Goal: Information Seeking & Learning: Stay updated

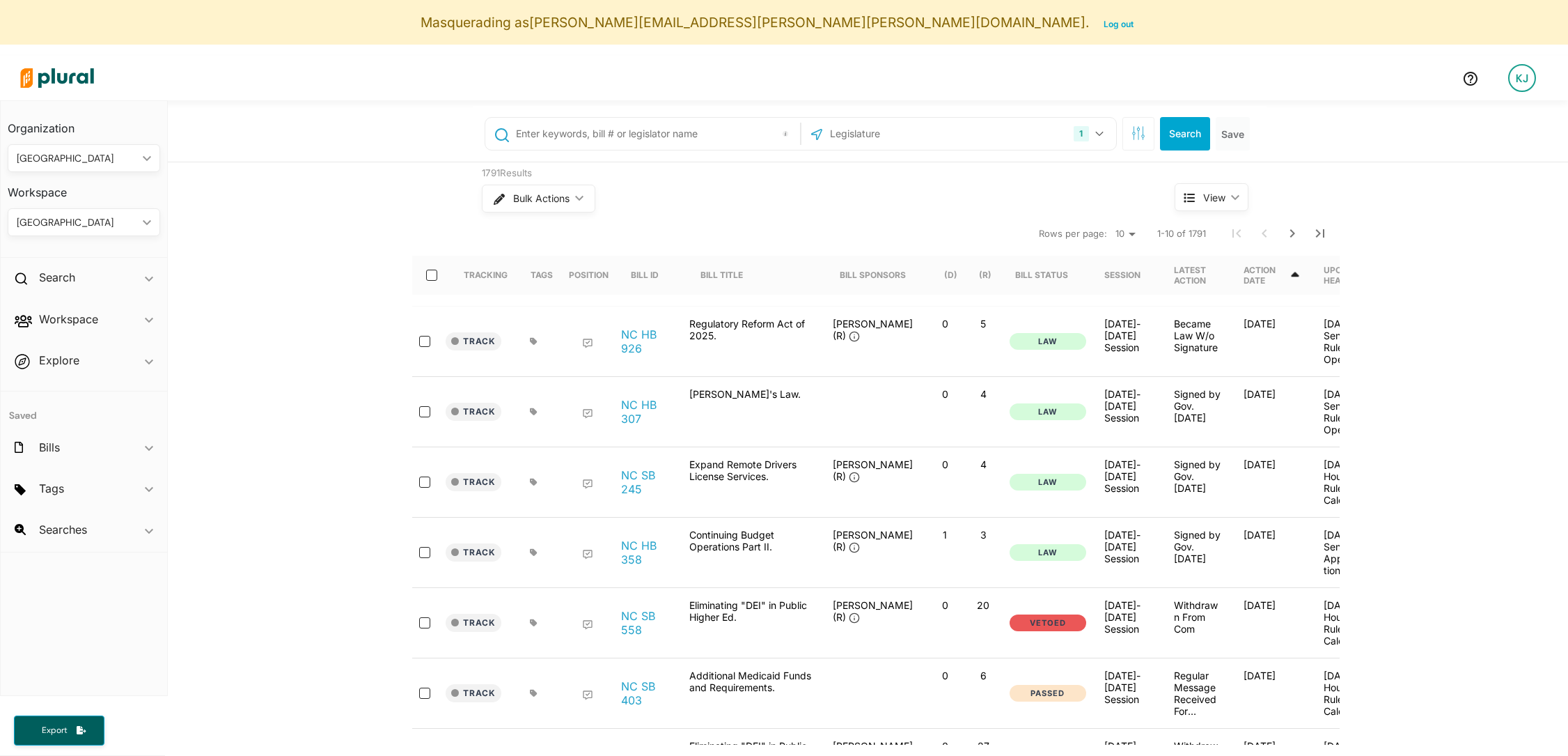
click at [88, 223] on div "[GEOGRAPHIC_DATA]" at bounding box center [77, 223] width 121 height 15
click at [220, 237] on div "1791 Results Bulk Actions ic_keyboard_arrow_down View ic_keyboard_arrow_down Tr…" at bounding box center [867, 586] width 1400 height 848
click at [104, 226] on div "[GEOGRAPHIC_DATA]" at bounding box center [77, 223] width 121 height 15
click at [209, 283] on div "1791 Results Bulk Actions ic_keyboard_arrow_down View ic_keyboard_arrow_down Tr…" at bounding box center [867, 586] width 1400 height 848
click at [85, 318] on h2 "Workspace" at bounding box center [68, 318] width 59 height 15
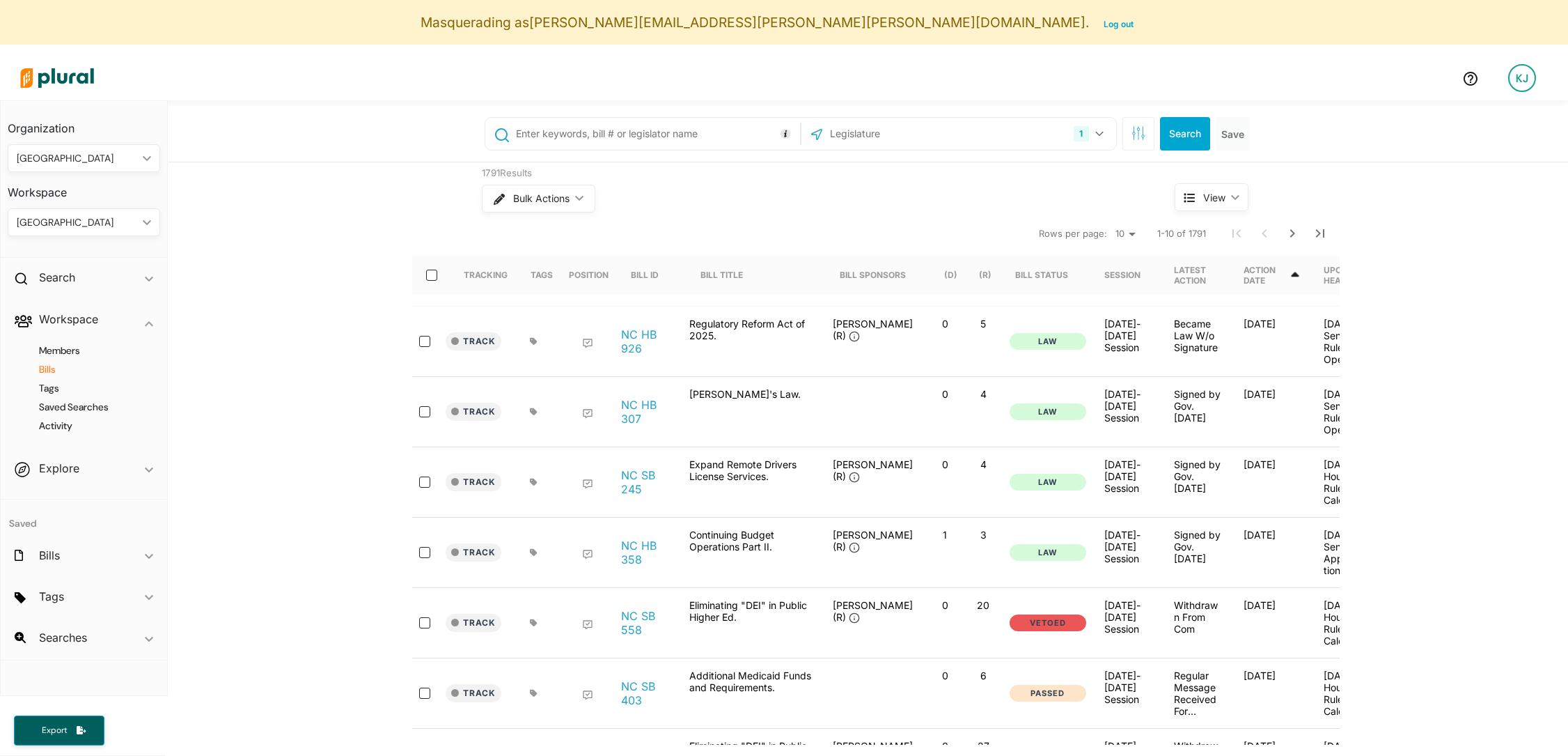
click at [74, 363] on h4 "Bills" at bounding box center [87, 369] width 131 height 13
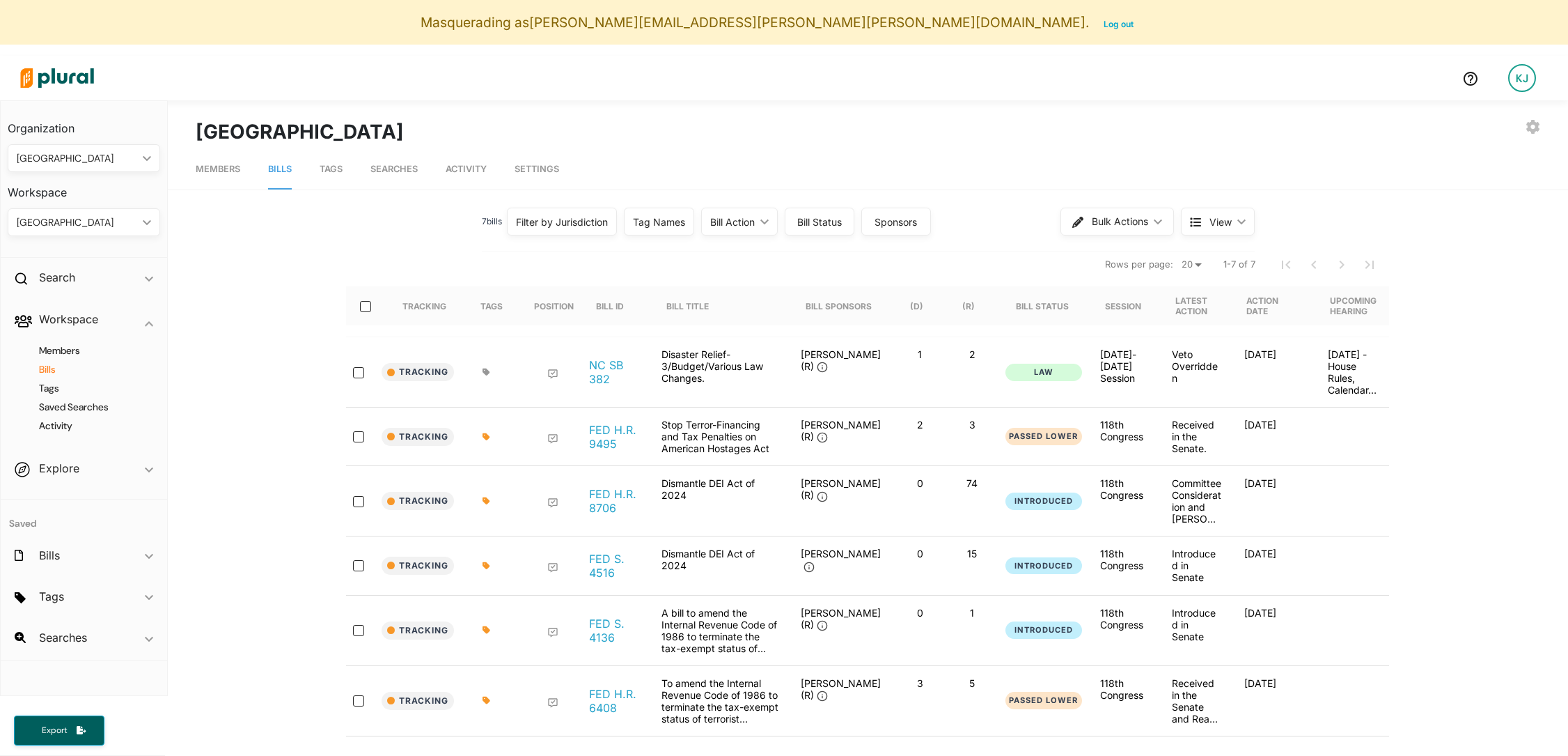
click at [133, 216] on div "[GEOGRAPHIC_DATA]" at bounding box center [77, 223] width 121 height 15
click at [288, 246] on div "7 bill s Filter by Jurisdiction Filter by Jurisdiction close [US_STATE] US Cong…" at bounding box center [868, 499] width 1344 height 592
click at [315, 186] on nav "Members Bills Tags Searches Activity Settings" at bounding box center [867, 168] width 1400 height 43
click at [345, 166] on nav "Members Bills Tags Searches Activity Settings" at bounding box center [867, 168] width 1400 height 43
click at [330, 170] on span "Tags" at bounding box center [331, 169] width 23 height 11
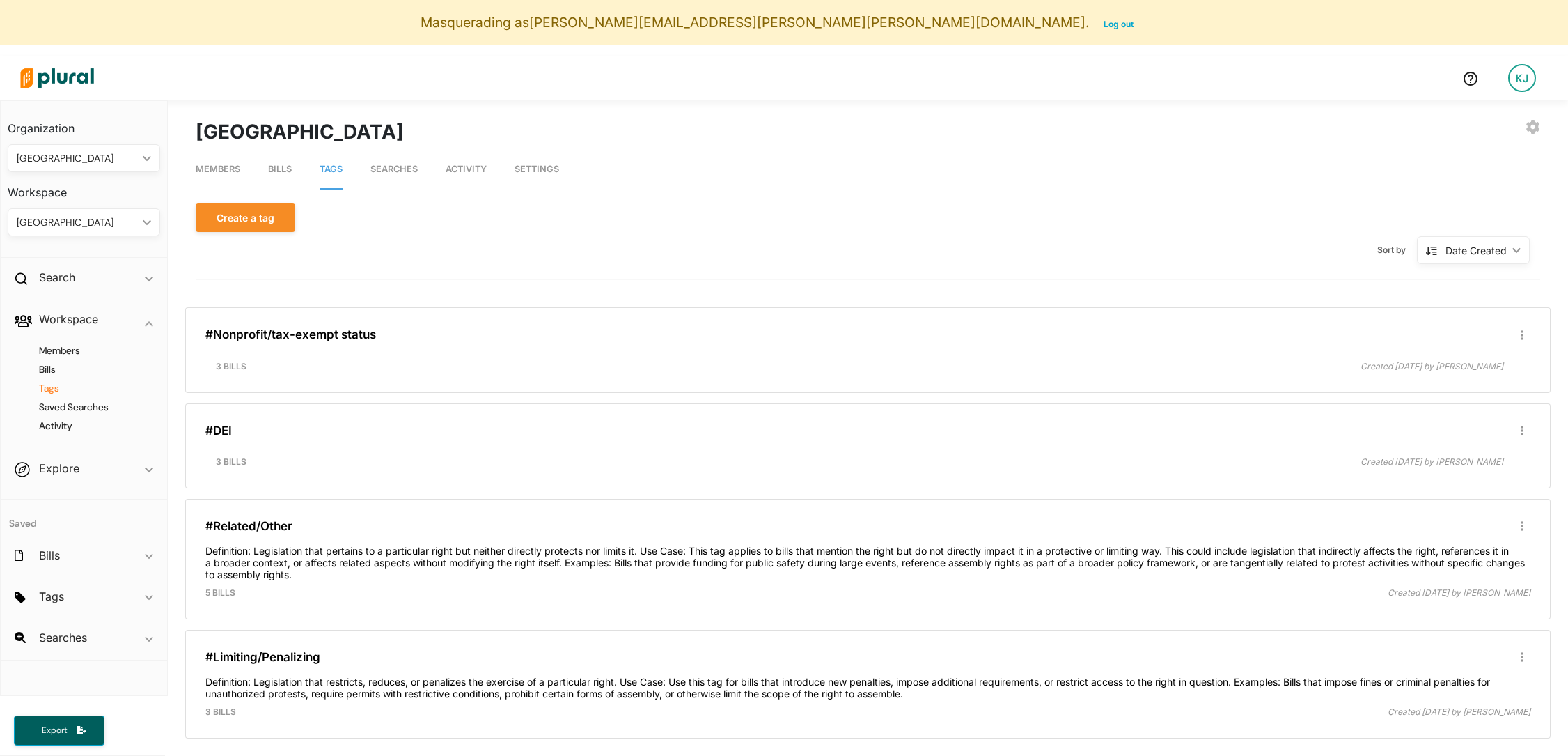
click at [390, 171] on span "Searches" at bounding box center [394, 169] width 47 height 11
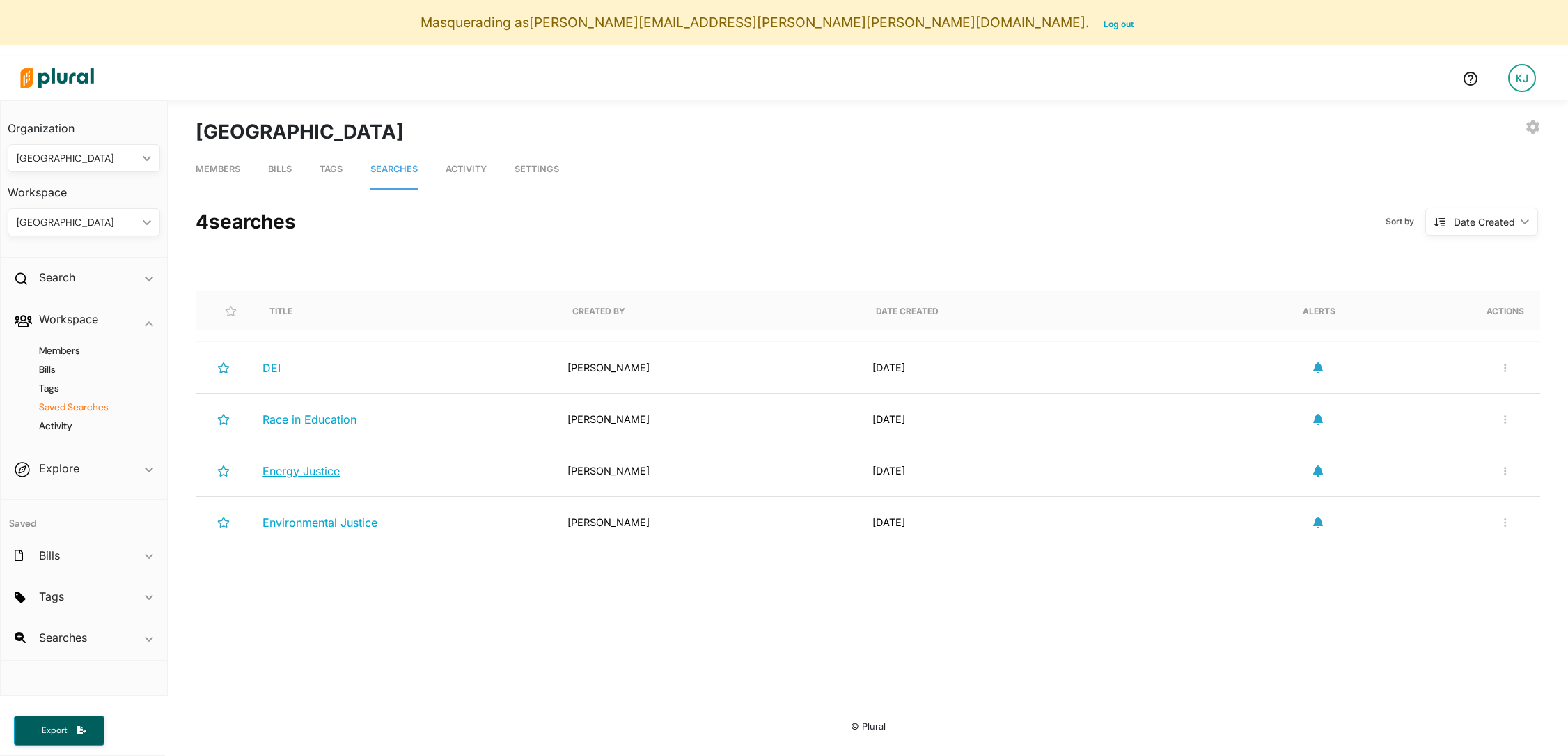
click at [305, 476] on span "Energy Justice" at bounding box center [300, 471] width 77 height 14
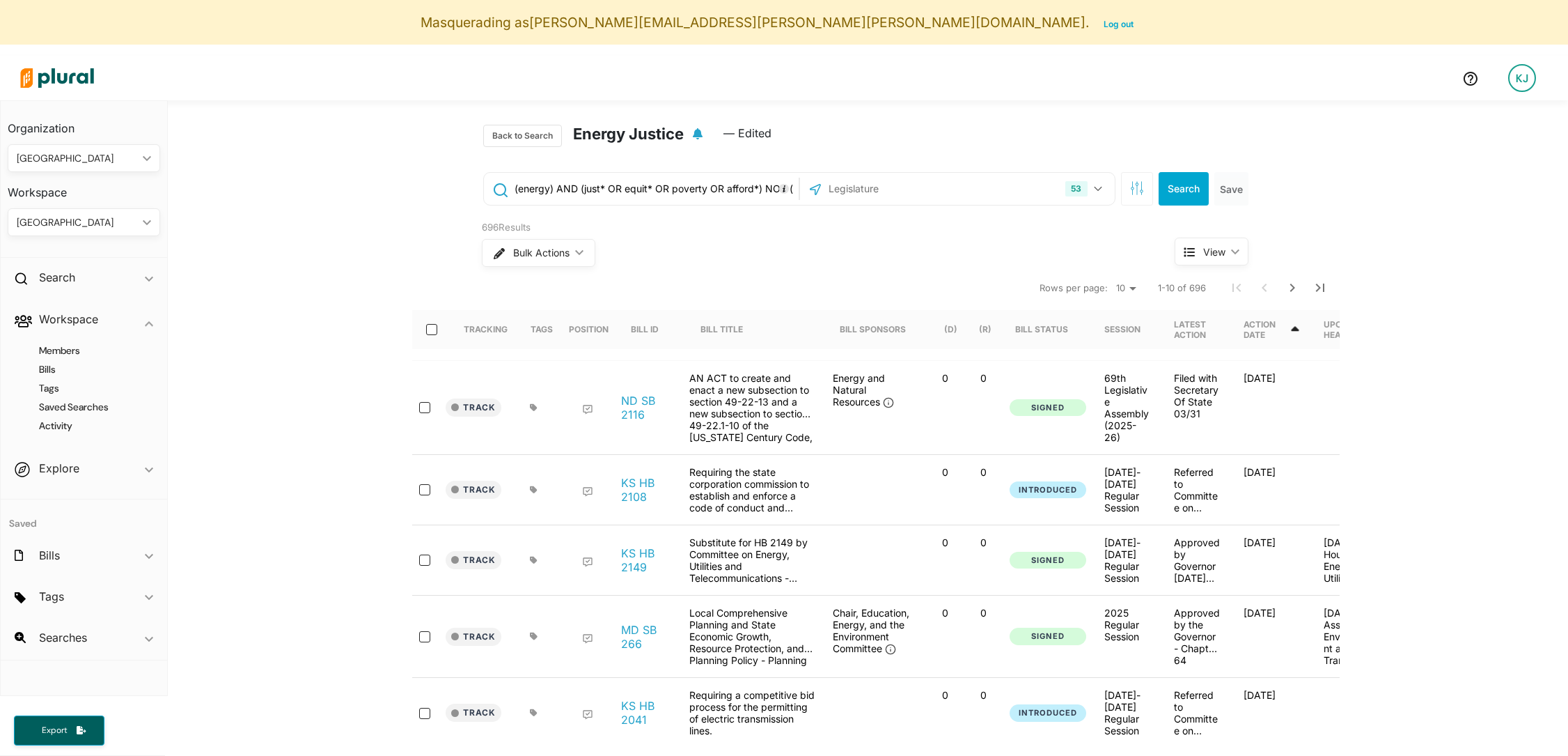
click at [584, 182] on input "(energy) AND (just* OR equit* OR poverty OR afford*) NOT ("working group" OR re…" at bounding box center [654, 189] width 282 height 27
drag, startPoint x: 563, startPoint y: 183, endPoint x: 484, endPoint y: 187, distance: 79.1
click at [484, 187] on div "(energy) AND (just* OR equit* OR poverty OR afford*) NOT ("working group" OR re…" at bounding box center [641, 189] width 315 height 32
click at [593, 187] on input "(energy) AND (just* OR equit* OR poverty OR afford*) NOT ("working group" OR re…" at bounding box center [654, 189] width 282 height 27
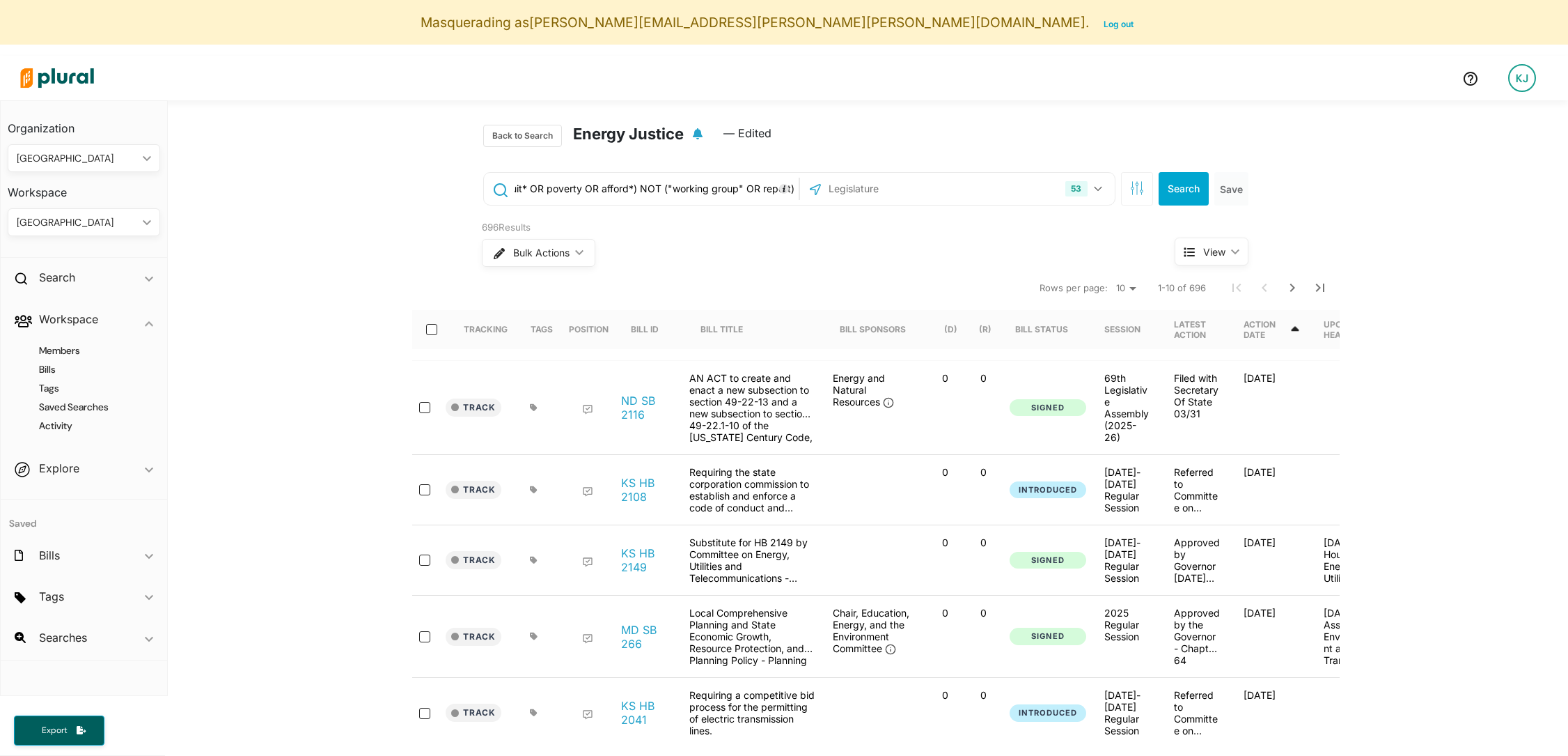
drag, startPoint x: 593, startPoint y: 187, endPoint x: 796, endPoint y: 196, distance: 203.2
click at [796, 196] on div "(energy) AND (just* OR equit* OR poverty OR afford*) NOT ("working group" OR re…" at bounding box center [641, 189] width 315 height 32
click at [747, 259] on div "Bulk Actions ic_keyboard_arrow_down" at bounding box center [802, 253] width 641 height 36
click at [89, 226] on div "[GEOGRAPHIC_DATA]" at bounding box center [77, 223] width 121 height 15
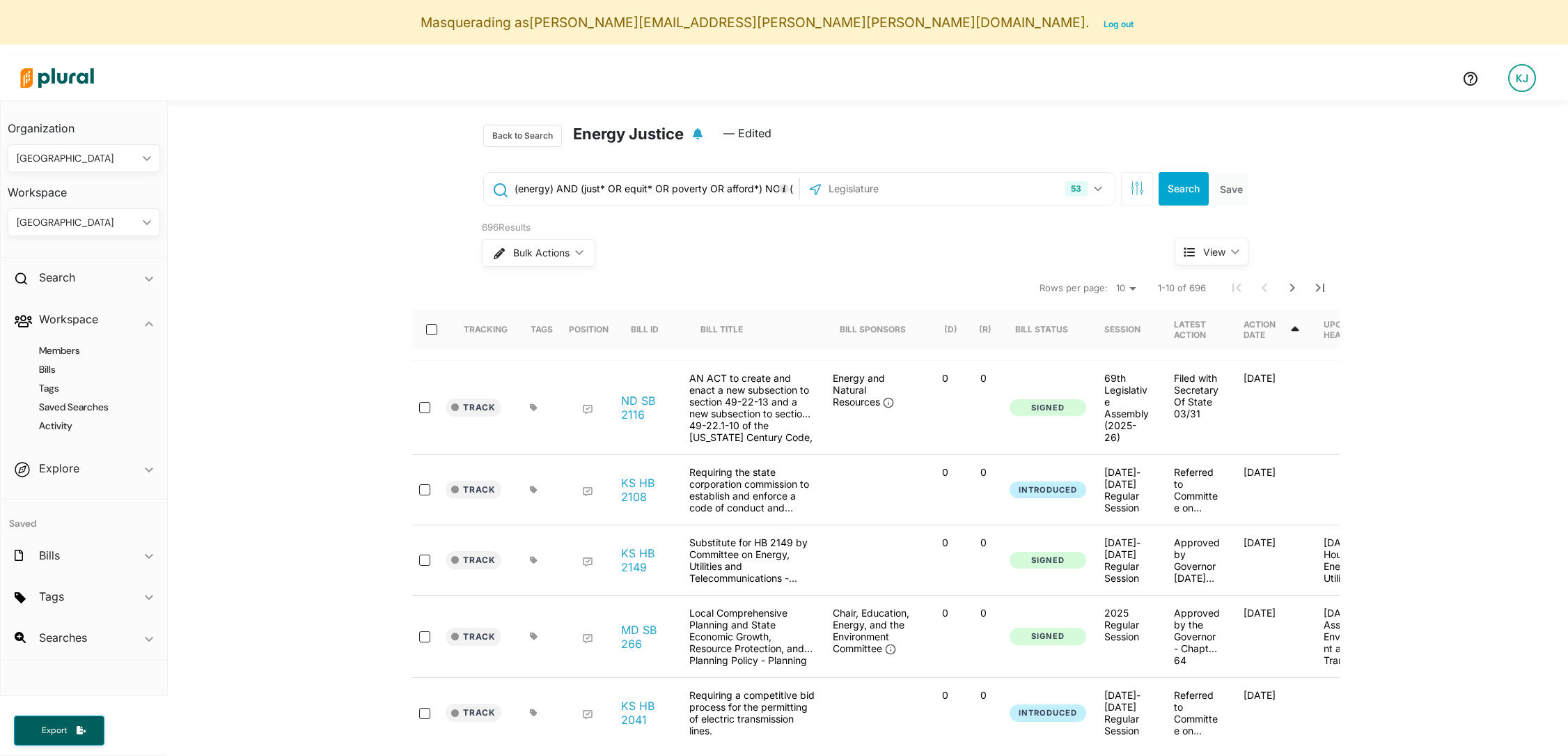
click at [69, 402] on h4 "Saved Searches" at bounding box center [87, 407] width 131 height 13
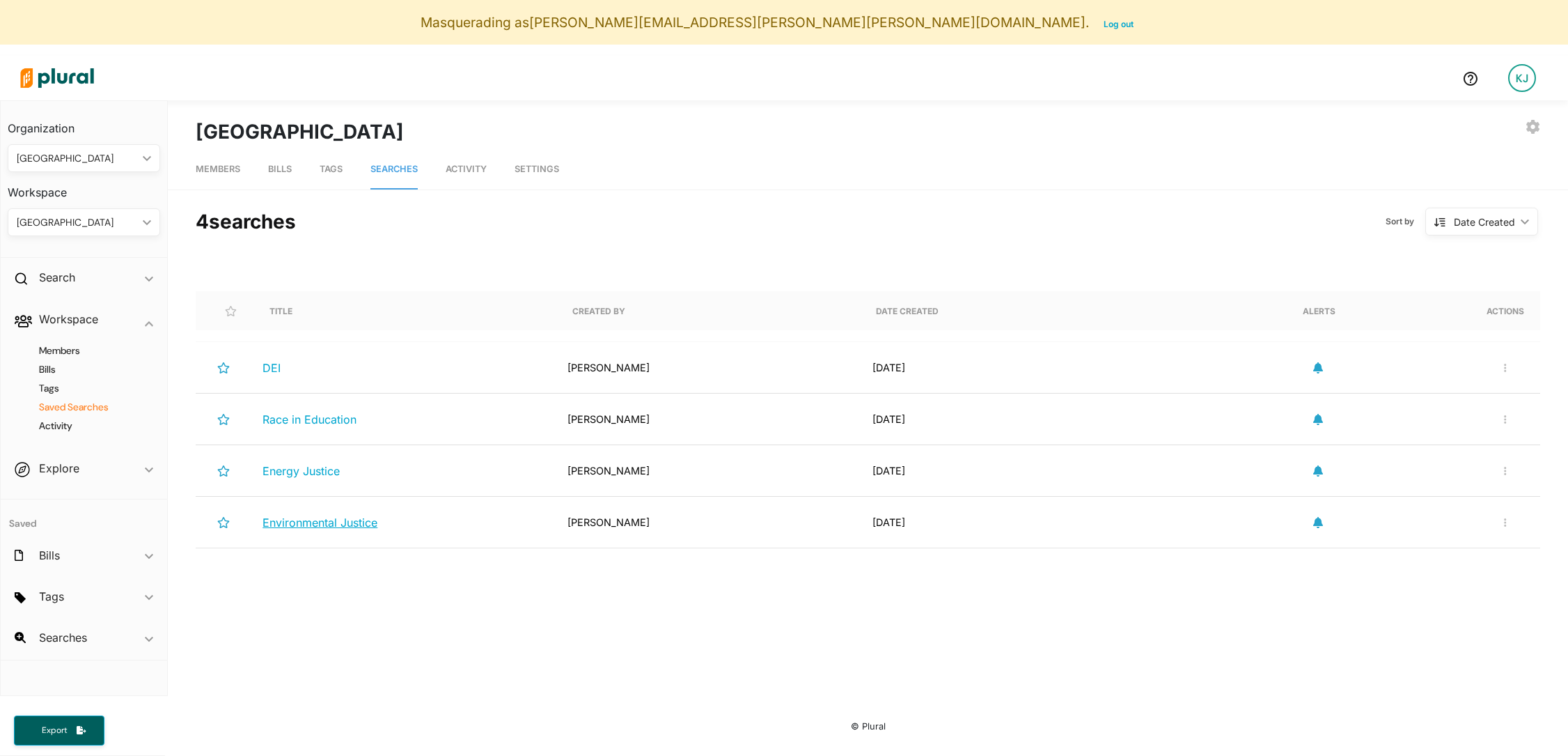
click at [300, 522] on span "Environmental Justice" at bounding box center [320, 522] width 115 height 14
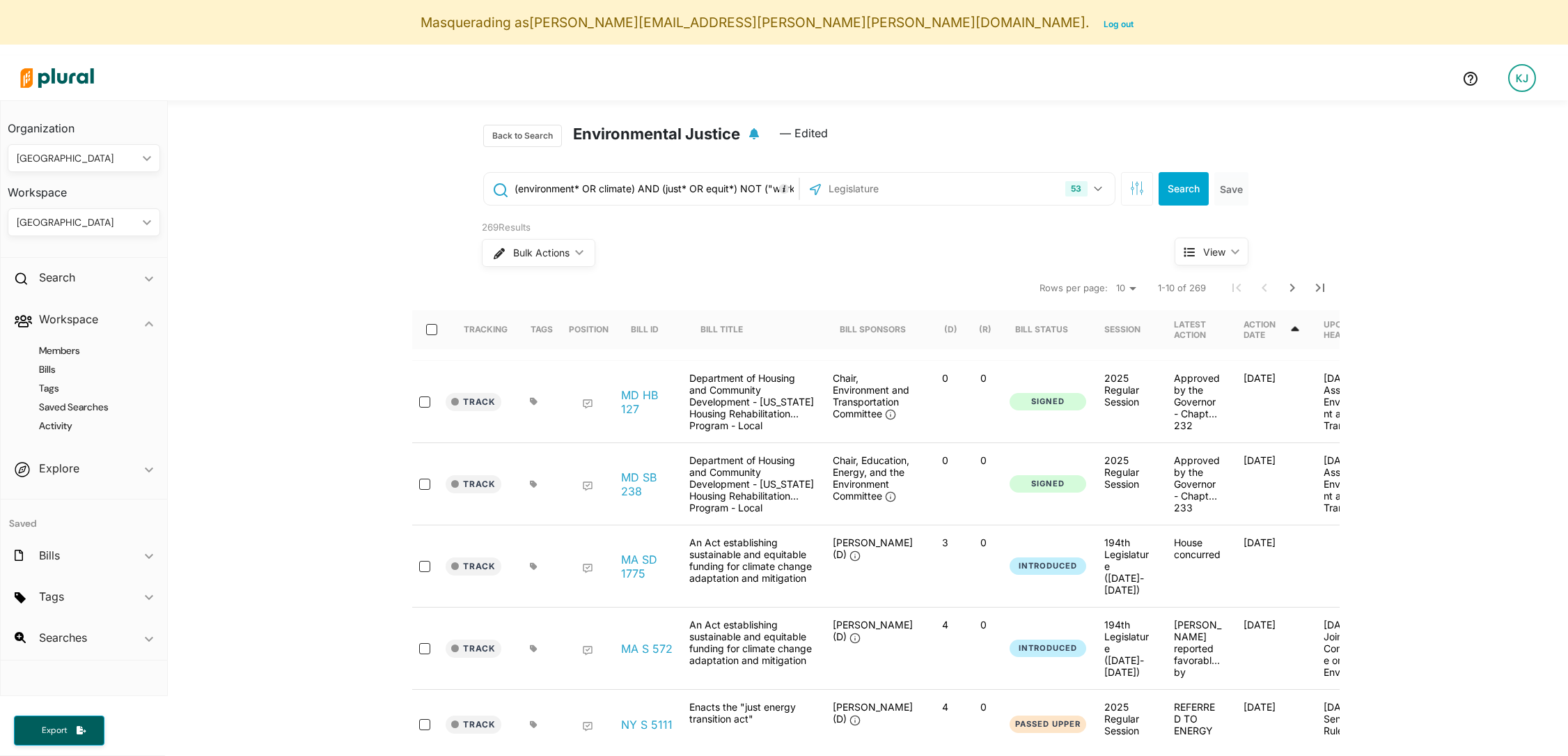
click at [659, 186] on input "(environment* OR climate) AND (just* OR equit*) NOT ("working group" OR report)" at bounding box center [654, 189] width 282 height 27
drag, startPoint x: 641, startPoint y: 196, endPoint x: 727, endPoint y: 196, distance: 86.0
click at [727, 196] on input "(environment* OR climate) AND (just* OR equit*) NOT ("working group" OR report)" at bounding box center [654, 189] width 282 height 27
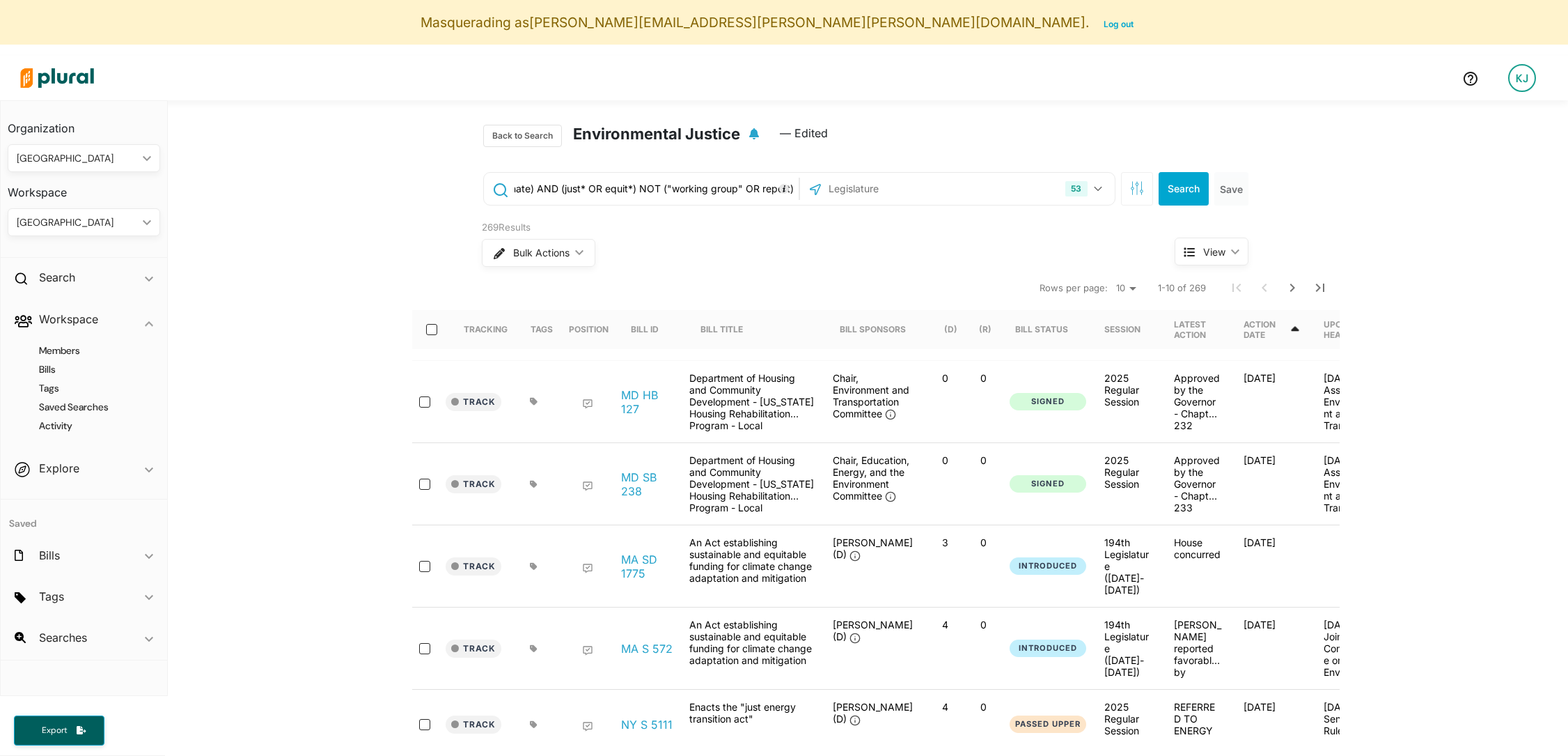
drag, startPoint x: 646, startPoint y: 193, endPoint x: 727, endPoint y: 192, distance: 81.0
click at [727, 192] on input "(environment* OR climate) AND (just* OR equit*) NOT ("working group" OR report)" at bounding box center [654, 189] width 282 height 27
drag, startPoint x: 727, startPoint y: 192, endPoint x: 666, endPoint y: 192, distance: 61.0
click at [666, 192] on input "(environment* OR climate) AND (just* OR equit*) NOT ("working group" OR report)" at bounding box center [654, 189] width 282 height 27
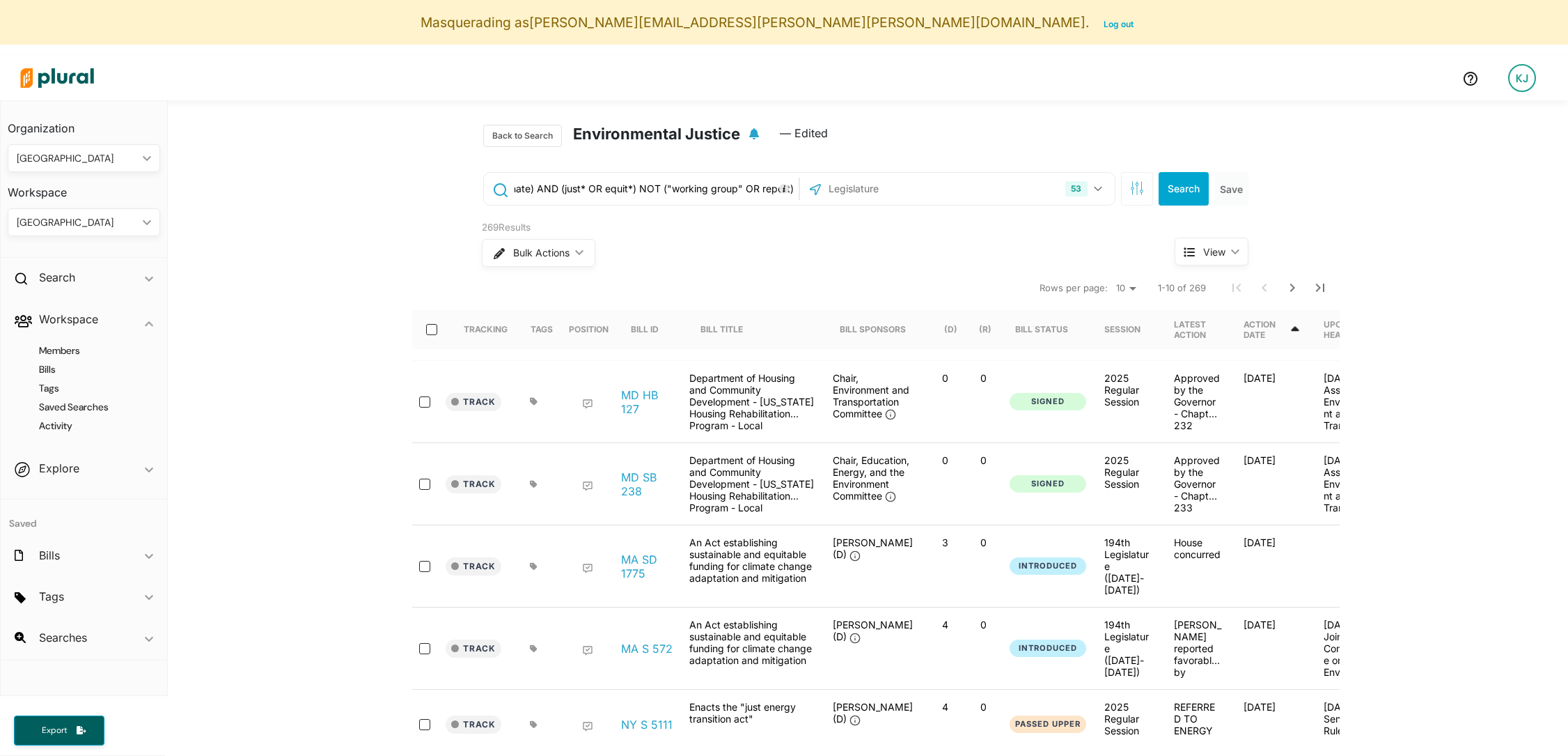
click at [666, 192] on input "(environment* OR climate) AND (just* OR equit*) NOT ("working group" OR report)" at bounding box center [654, 189] width 282 height 27
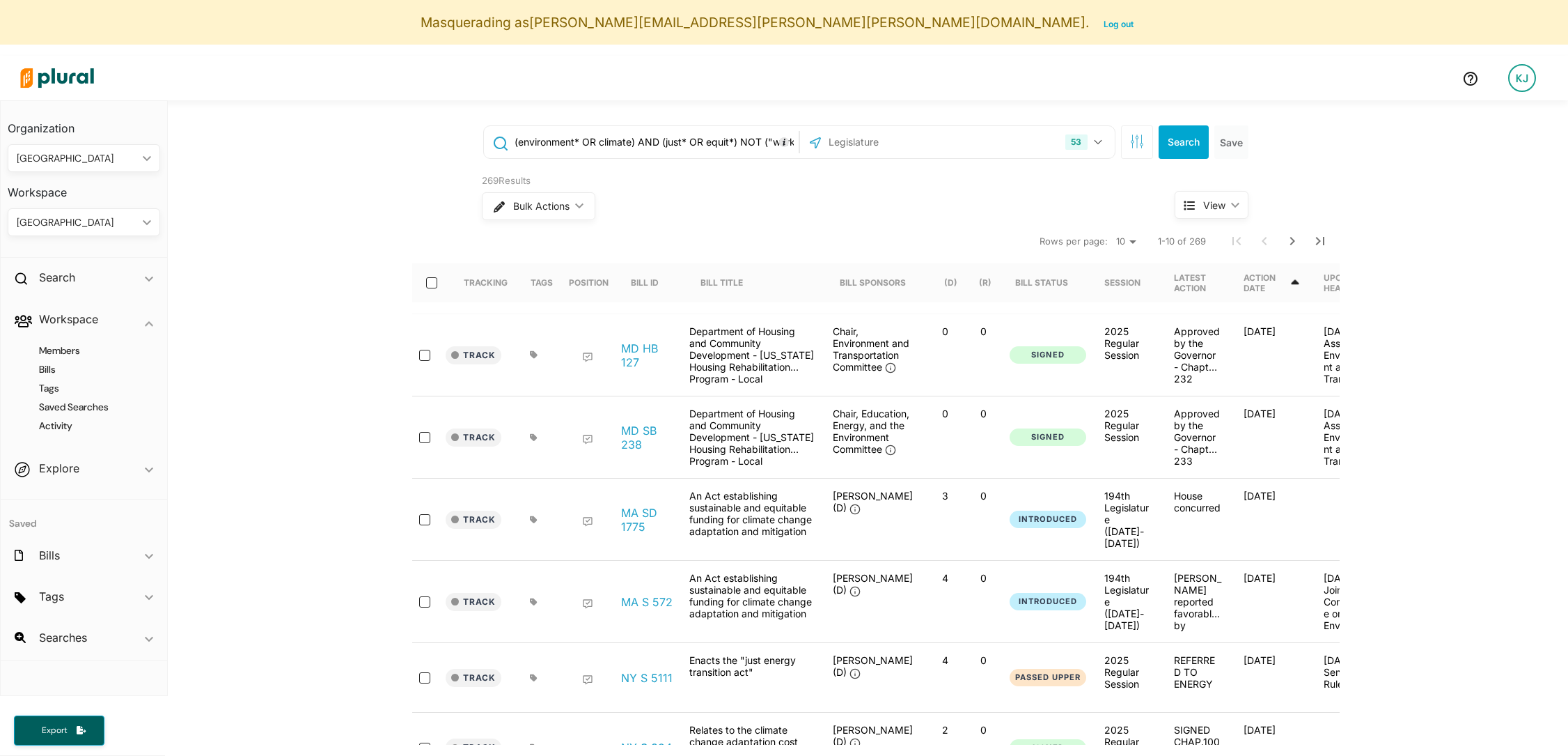
scroll to position [31, 0]
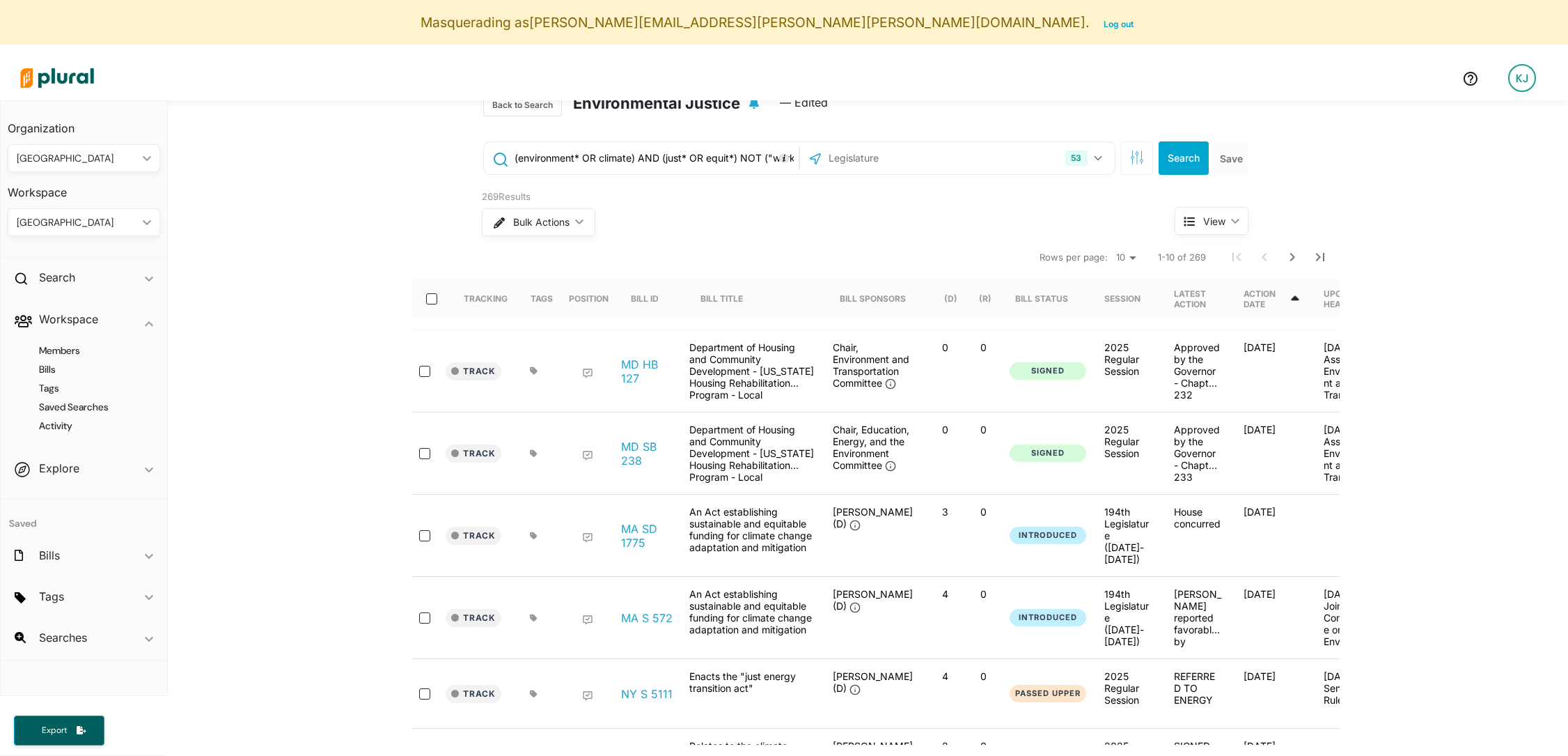
click at [100, 224] on div "[GEOGRAPHIC_DATA]" at bounding box center [77, 223] width 121 height 15
click at [83, 285] on div "[GEOGRAPHIC_DATA]/[GEOGRAPHIC_DATA]" at bounding box center [118, 287] width 199 height 12
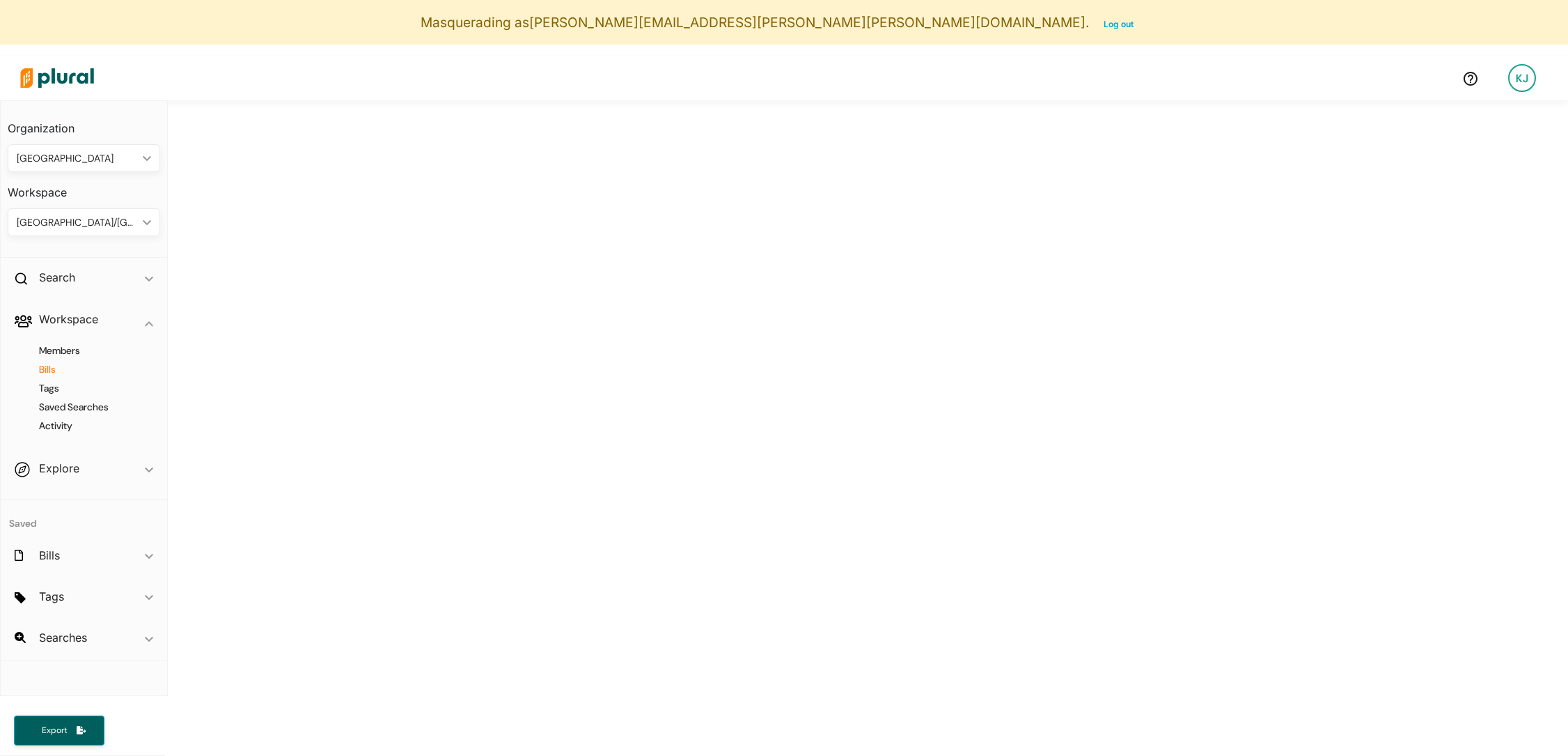
click at [52, 368] on h4 "Bills" at bounding box center [87, 369] width 131 height 13
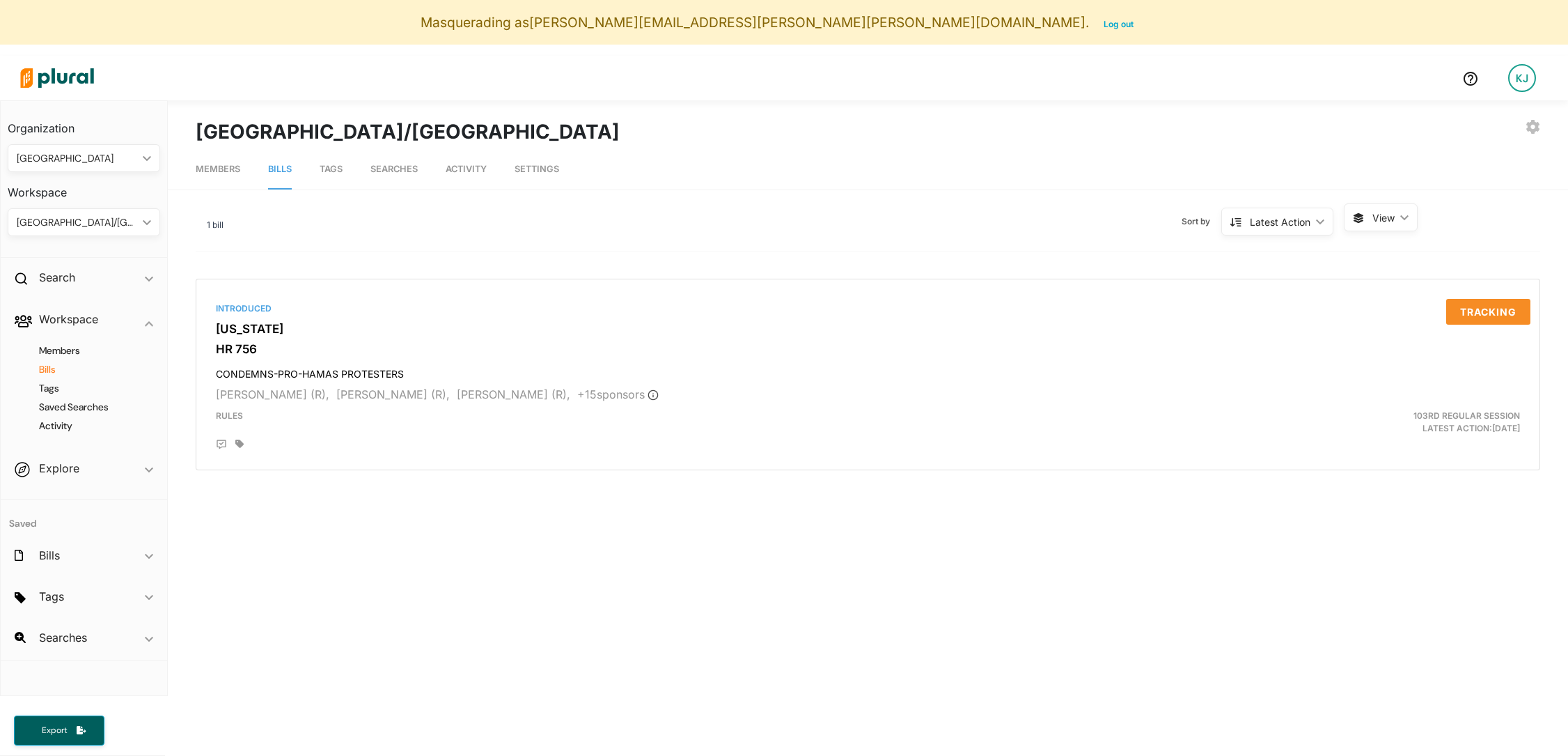
click at [336, 173] on span "Tags" at bounding box center [331, 169] width 23 height 11
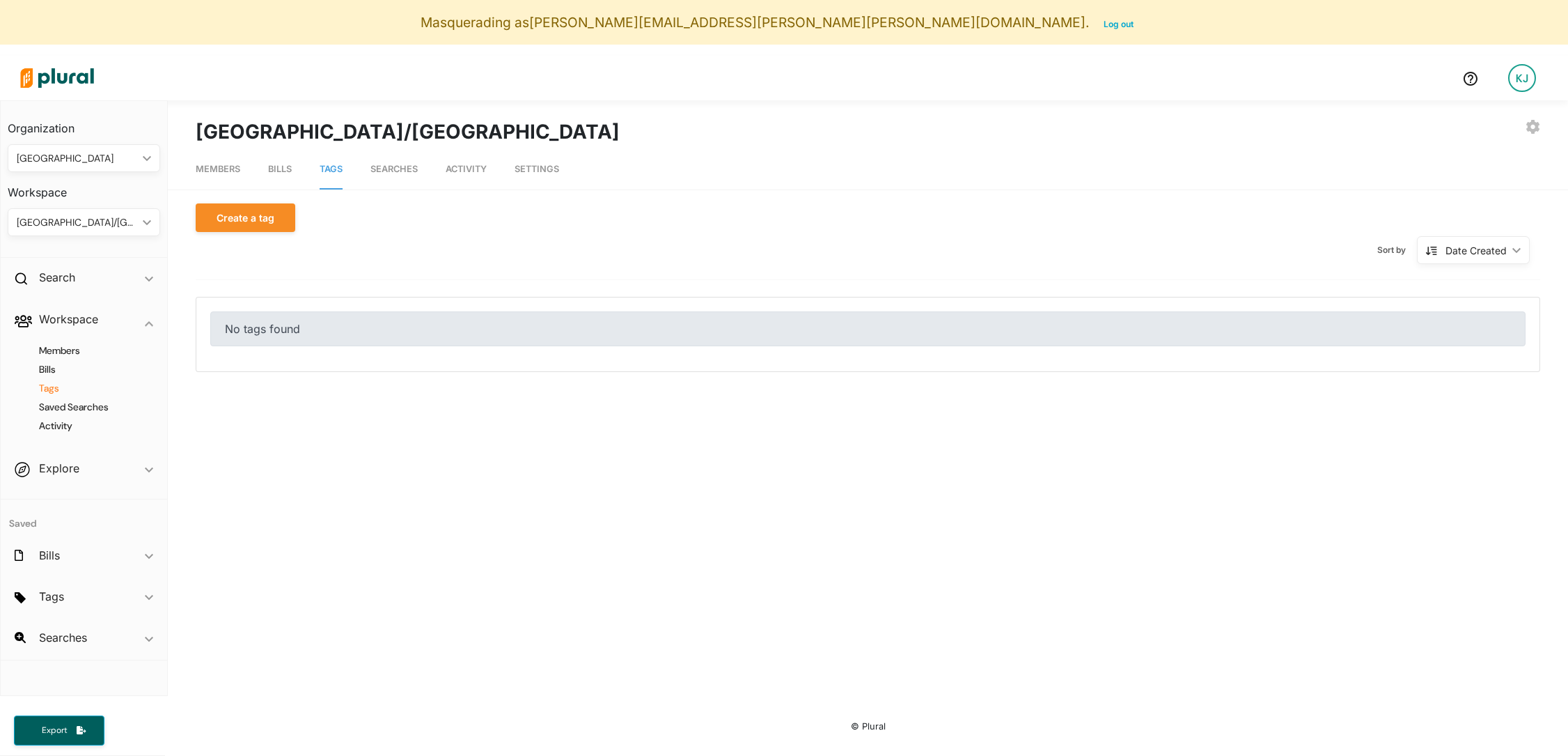
click at [386, 171] on span "Searches" at bounding box center [394, 169] width 47 height 11
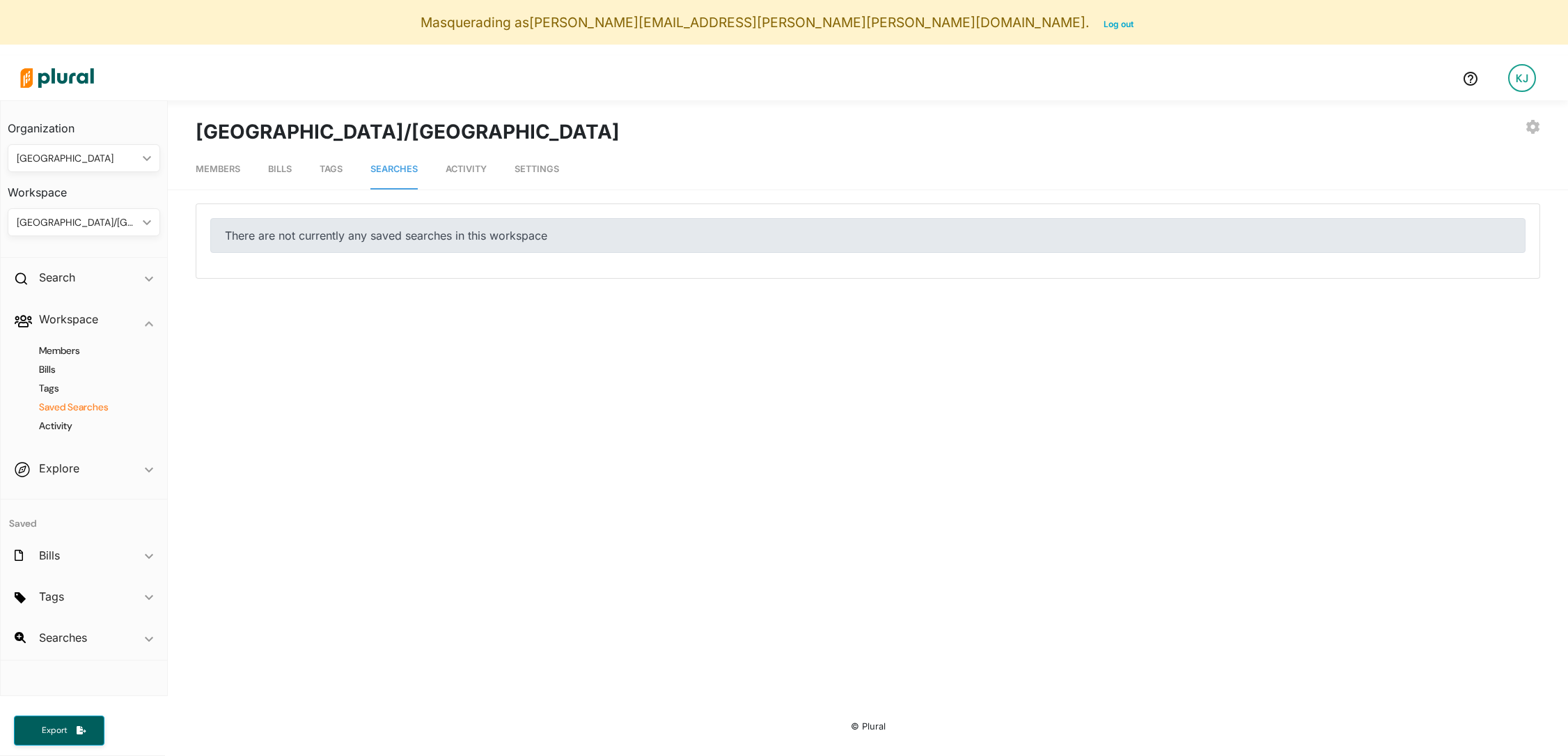
click at [449, 172] on span "Activity" at bounding box center [466, 169] width 41 height 11
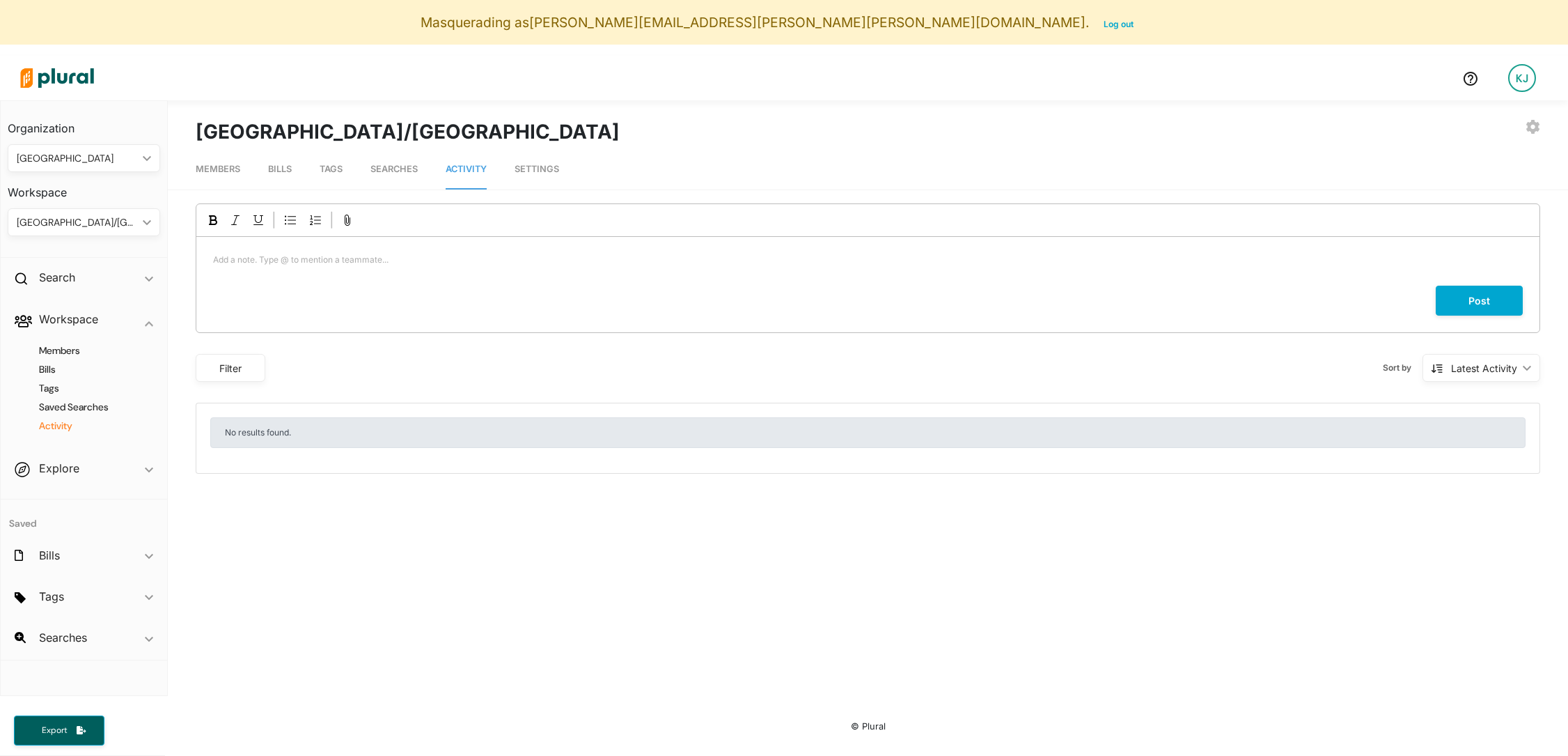
click at [67, 226] on div "[GEOGRAPHIC_DATA]/[GEOGRAPHIC_DATA]" at bounding box center [77, 223] width 121 height 15
click at [77, 312] on link "PROTEST" at bounding box center [124, 319] width 231 height 32
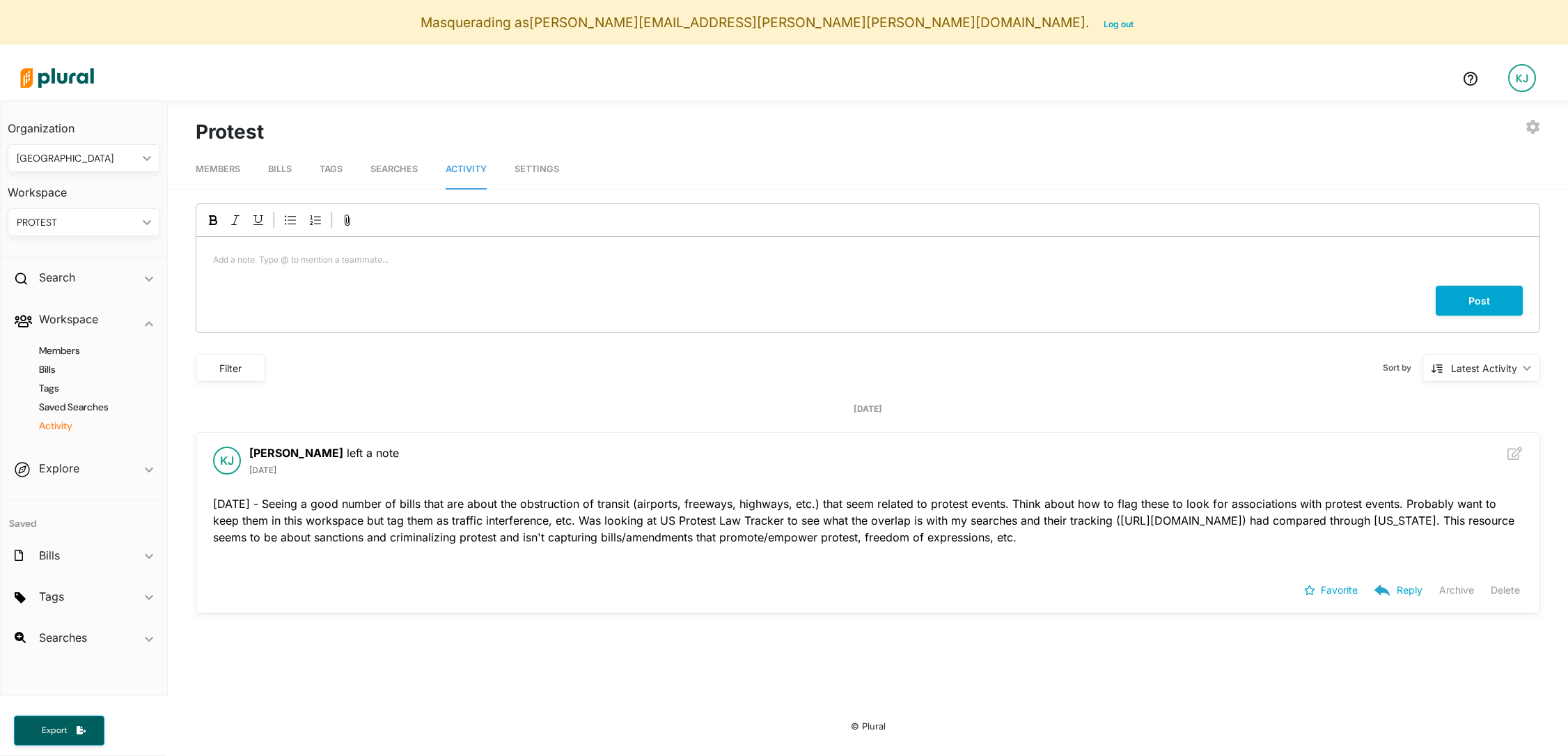
click at [285, 165] on span "Bills" at bounding box center [279, 169] width 23 height 11
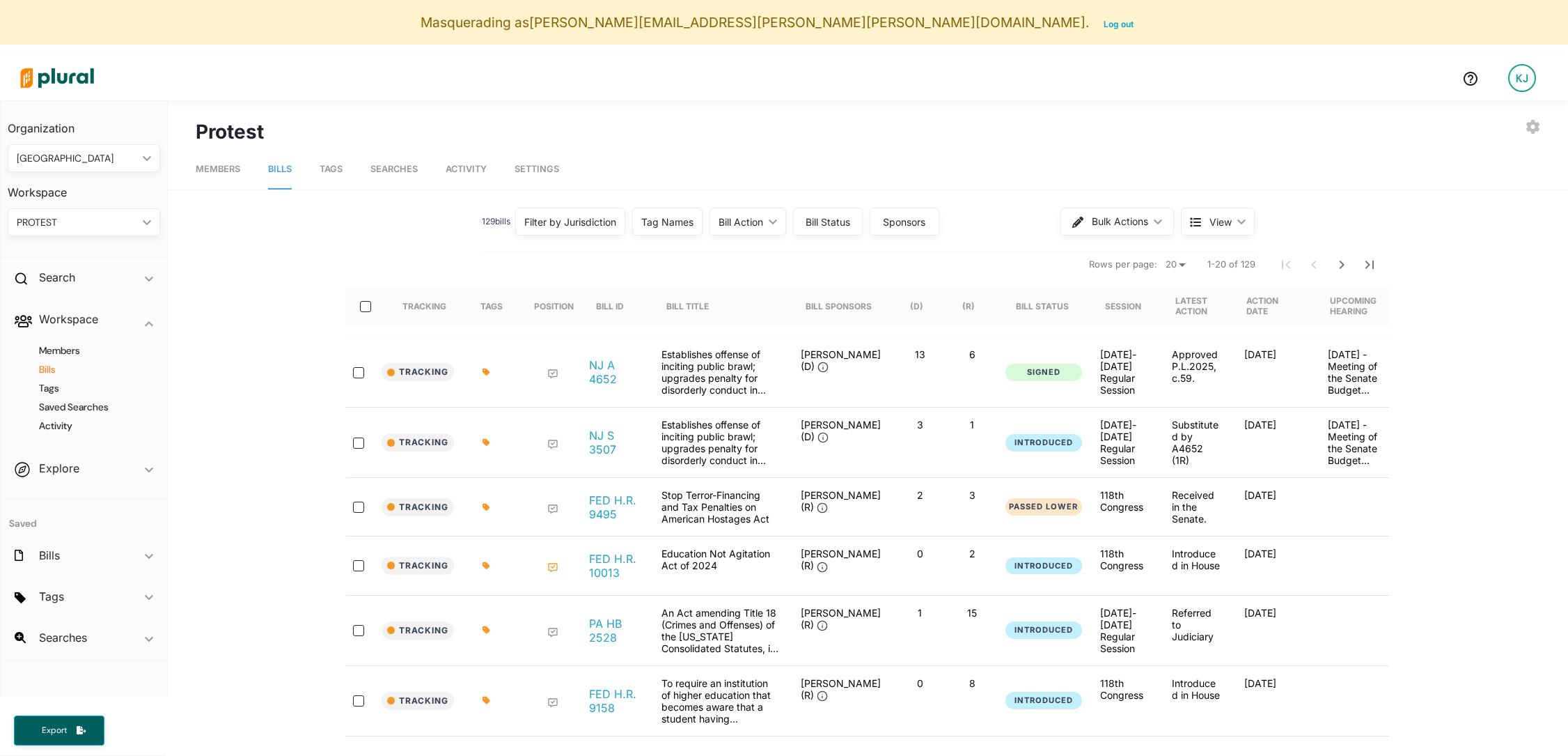
click at [326, 169] on span "Tags" at bounding box center [331, 169] width 23 height 11
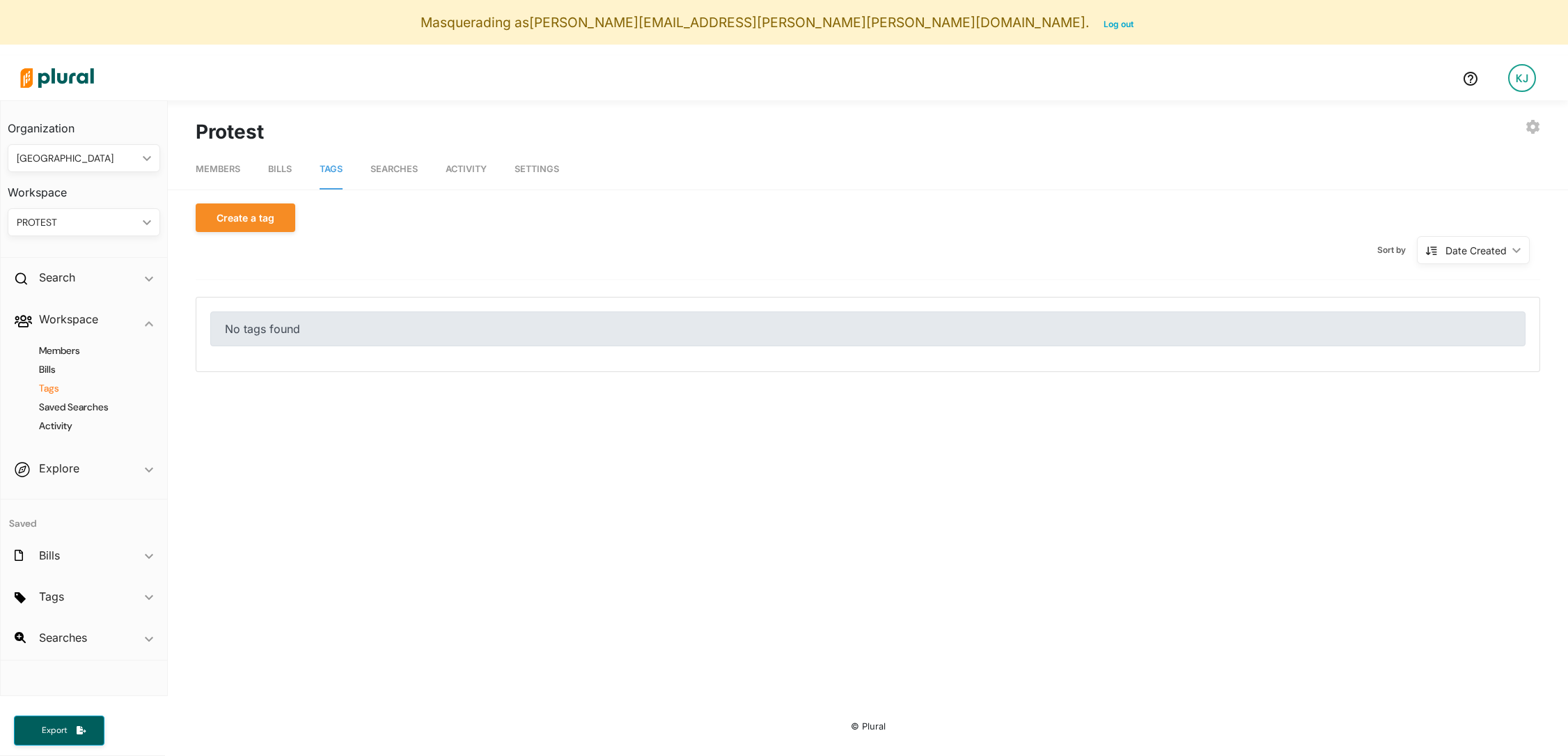
click at [399, 169] on span "Searches" at bounding box center [394, 169] width 47 height 11
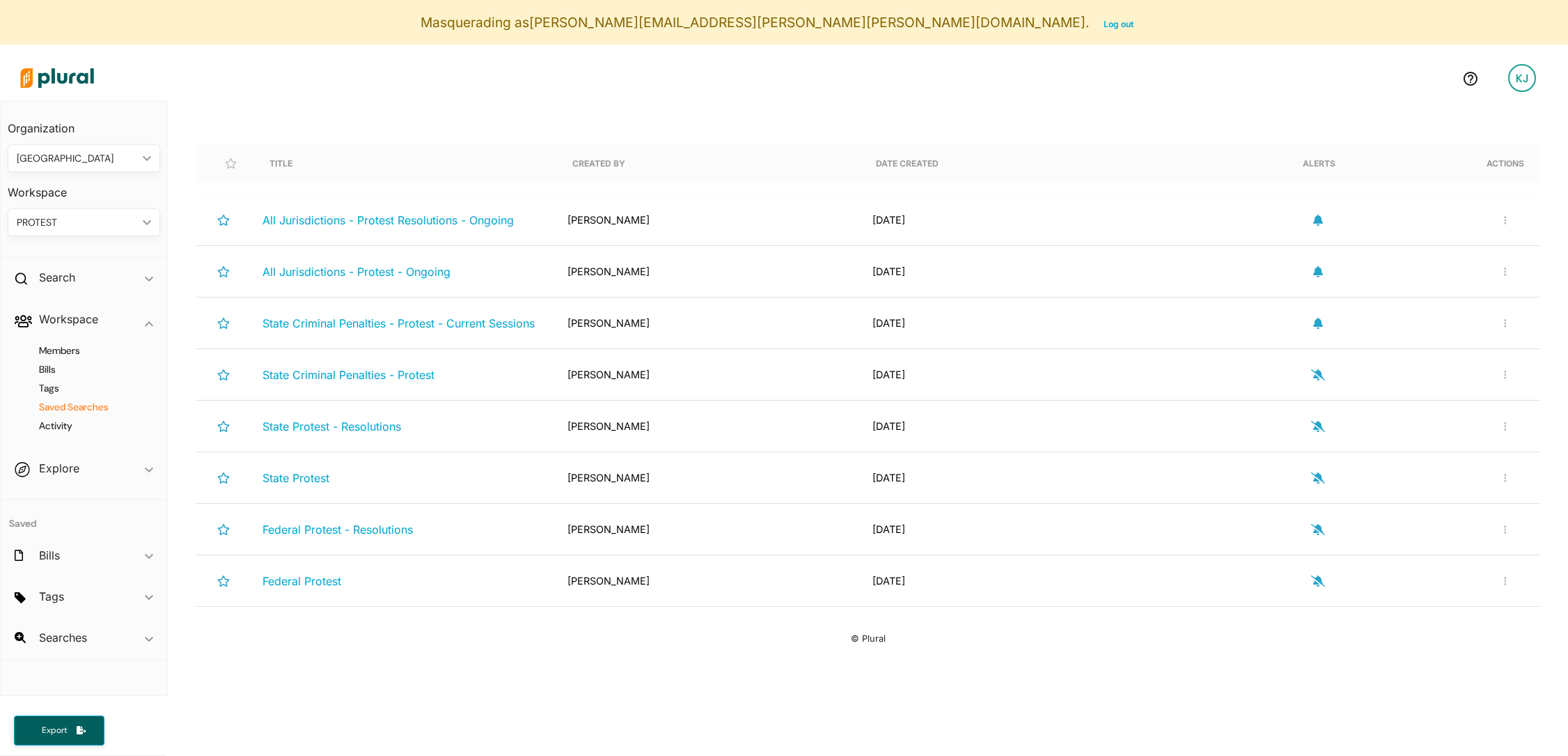
scroll to position [176, 0]
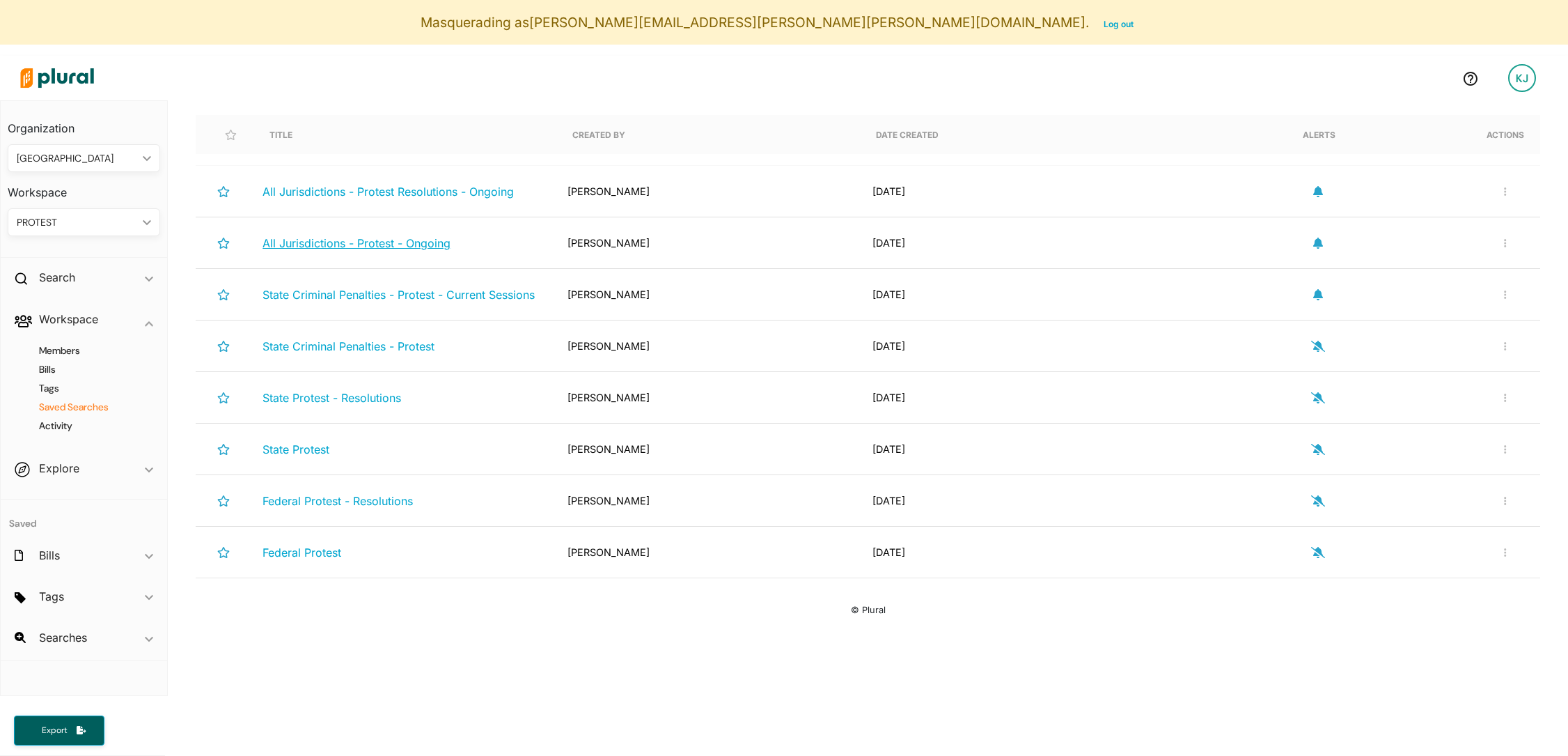
click at [377, 246] on span "All Jurisdictions - Protest - Ongoing" at bounding box center [356, 242] width 188 height 14
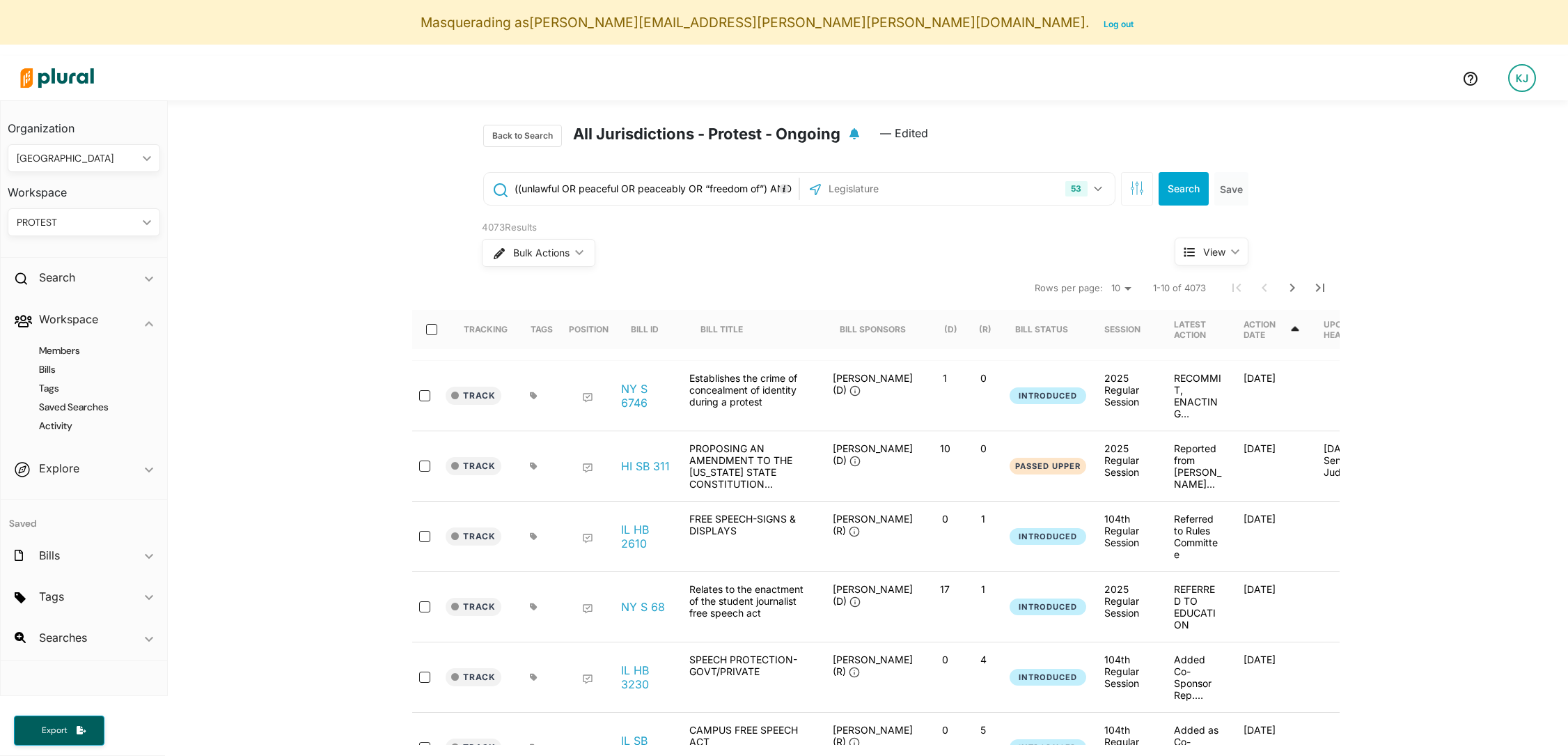
click at [593, 176] on input "((unlawful OR peaceful OR peaceably OR “freedom of”) AND (assembl* OR protest* …" at bounding box center [654, 189] width 282 height 27
drag, startPoint x: 555, startPoint y: 194, endPoint x: 803, endPoint y: 195, distance: 248.0
click at [803, 195] on div "((unlawful OR peaceful OR peaceably OR “freedom of”) AND (assembl* OR protest* …" at bounding box center [799, 188] width 633 height 33
click at [666, 179] on input "((unlawful OR peaceful OR peaceably OR “freedom of”) AND (assembl* OR protest* …" at bounding box center [654, 189] width 282 height 27
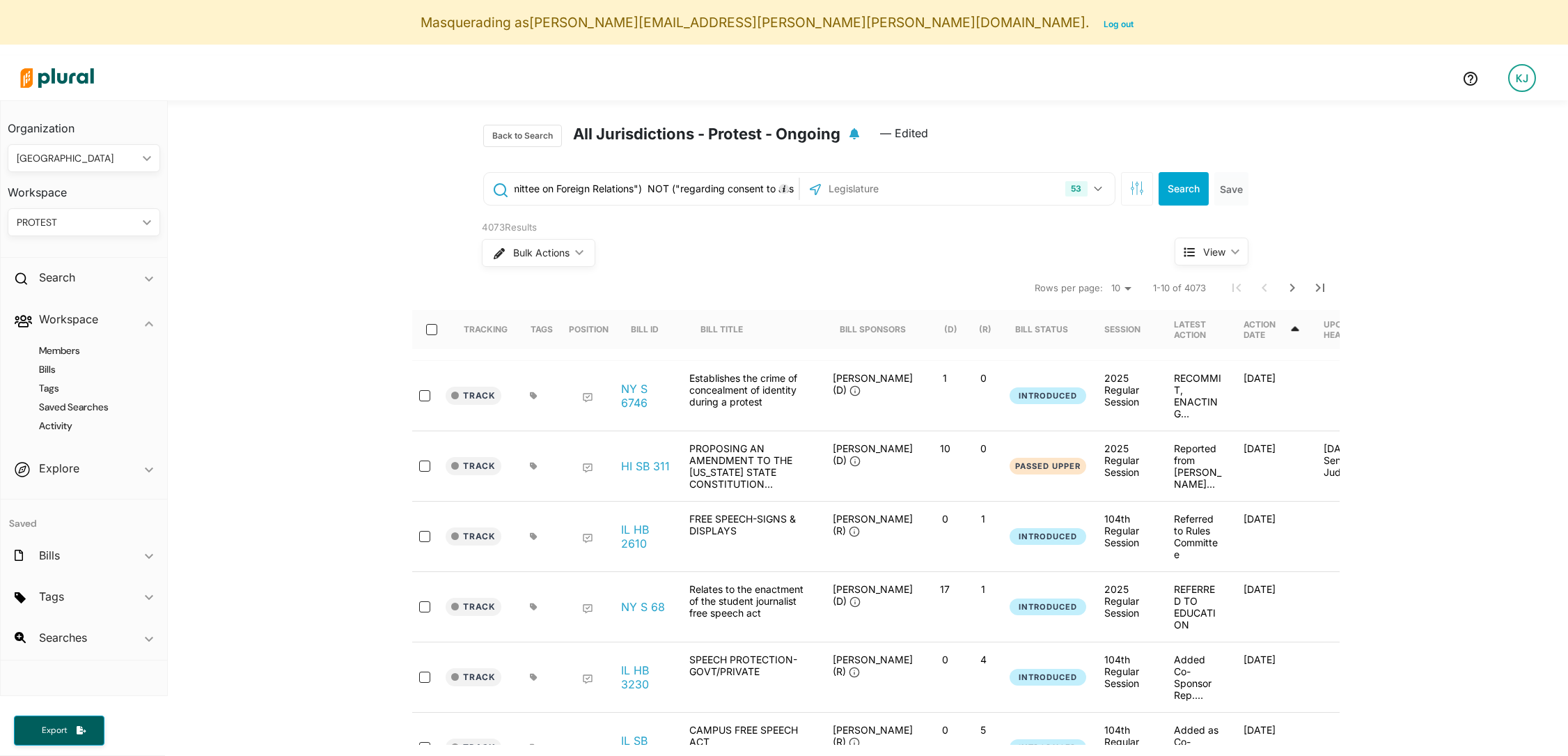
scroll to position [0, 2936]
drag, startPoint x: 633, startPoint y: 194, endPoint x: 797, endPoint y: 191, distance: 164.0
click at [799, 193] on div "((unlawful OR peaceful OR peaceably OR “freedom of”) AND (assembl* OR protest* …" at bounding box center [799, 188] width 633 height 33
click at [738, 241] on div "Bulk Actions ic_keyboard_arrow_down" at bounding box center [802, 253] width 641 height 36
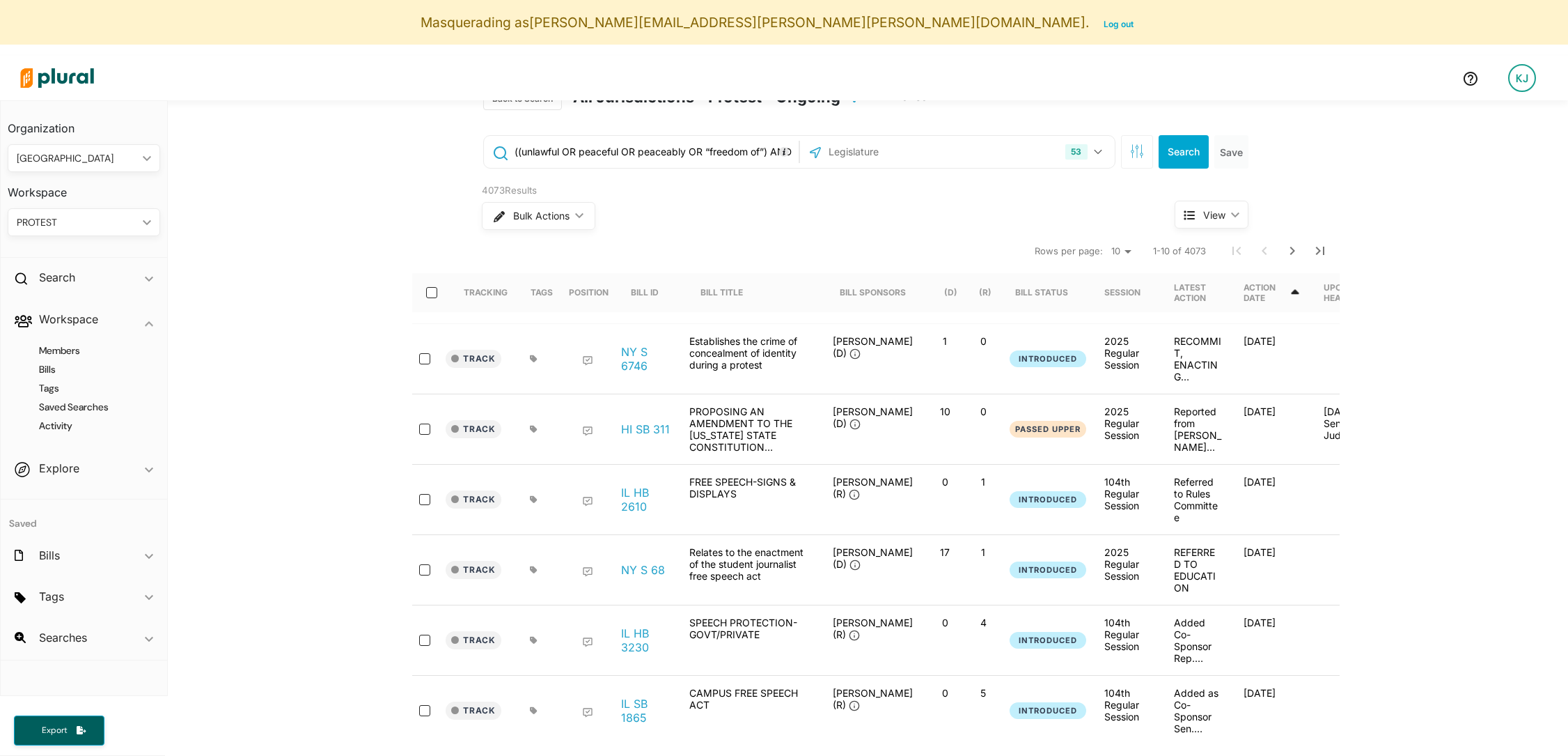
scroll to position [0, 0]
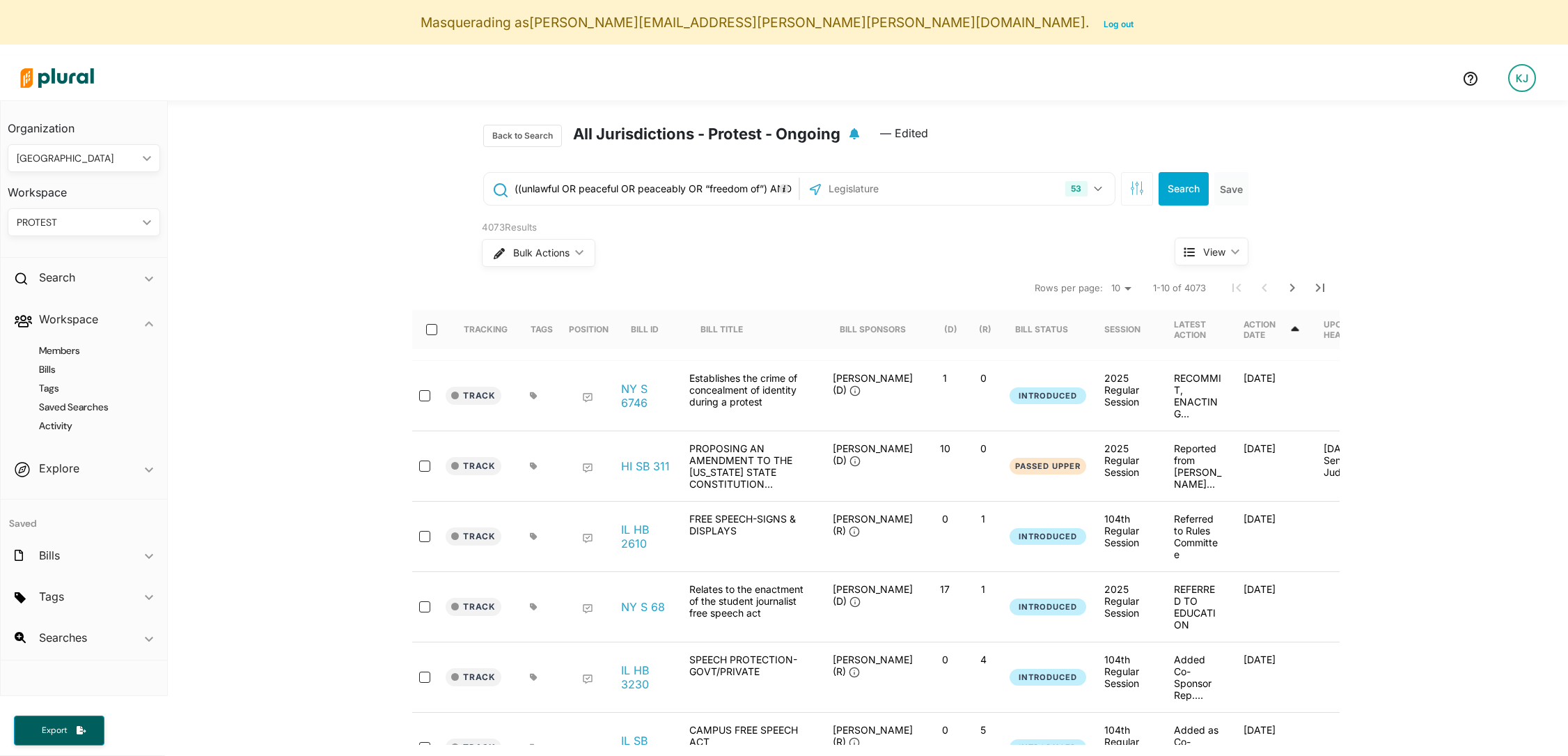
click at [53, 385] on h4 "Tags" at bounding box center [87, 388] width 131 height 13
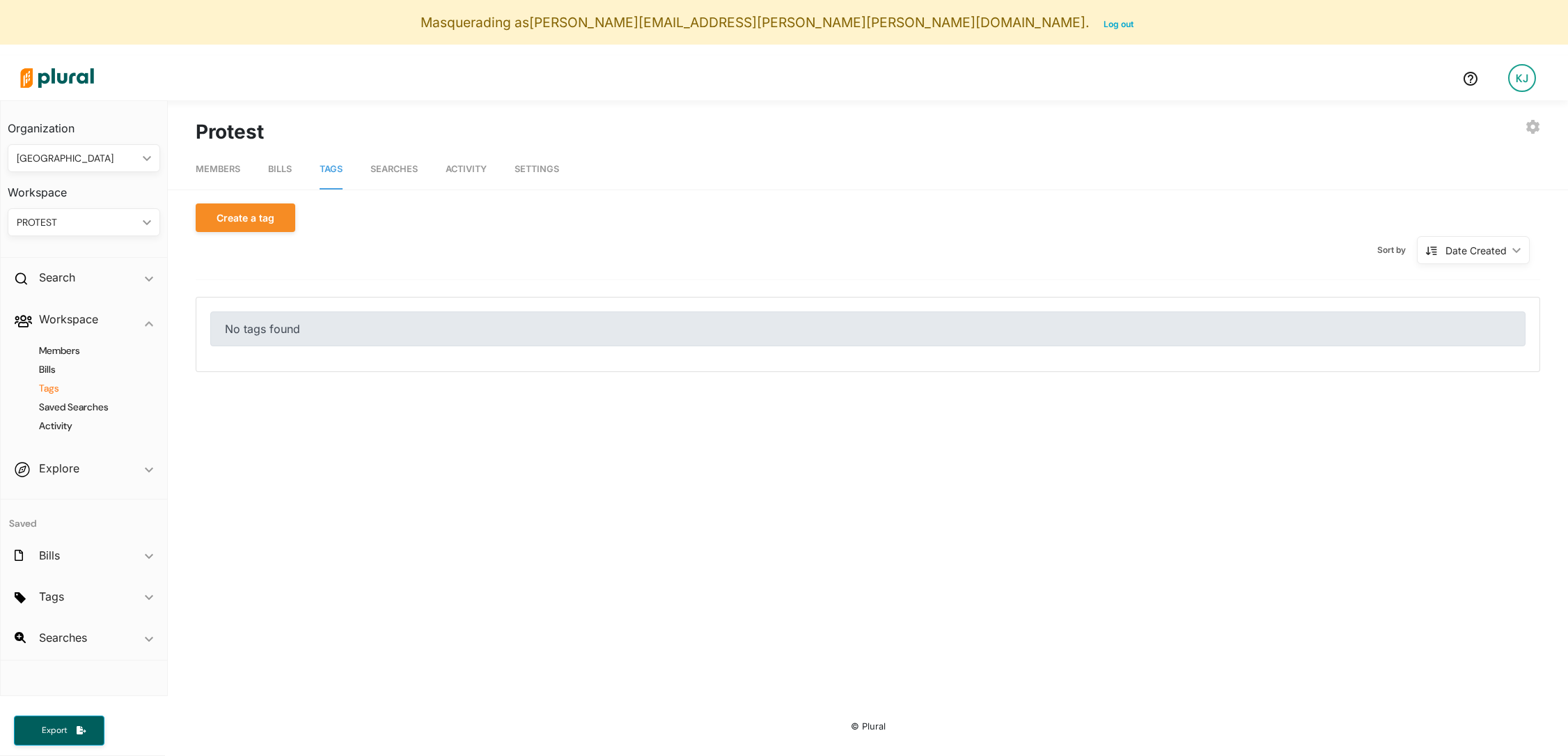
click at [77, 233] on div "PROTEST ic_keyboard_arrow_down" at bounding box center [83, 222] width 152 height 28
click at [76, 257] on div "[GEOGRAPHIC_DATA]" at bounding box center [118, 255] width 199 height 12
